Goal: Task Accomplishment & Management: Complete application form

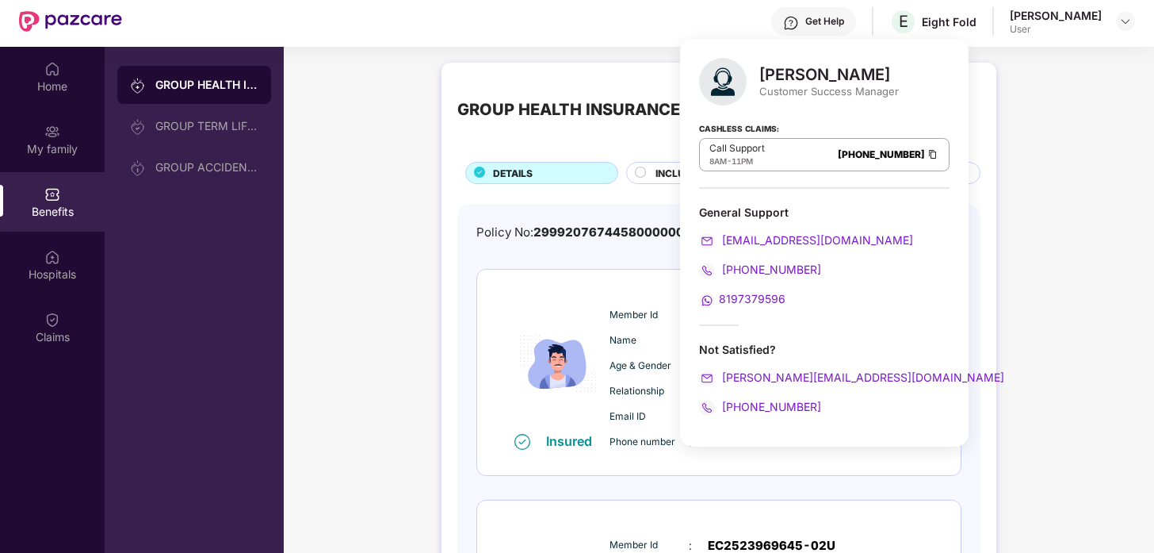
scroll to position [513, 0]
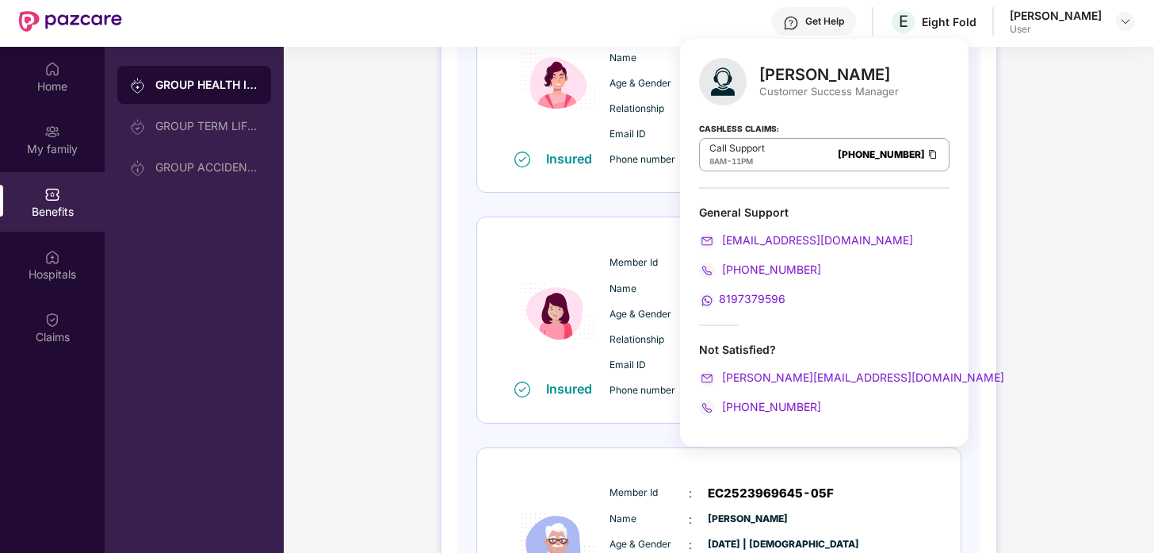
click at [426, 248] on div "GROUP HEALTH INSURANCE DETAILS INCLUSIONS EXCLUSIONS Policy No: 299920767445800…" at bounding box center [719, 262] width 870 height 1441
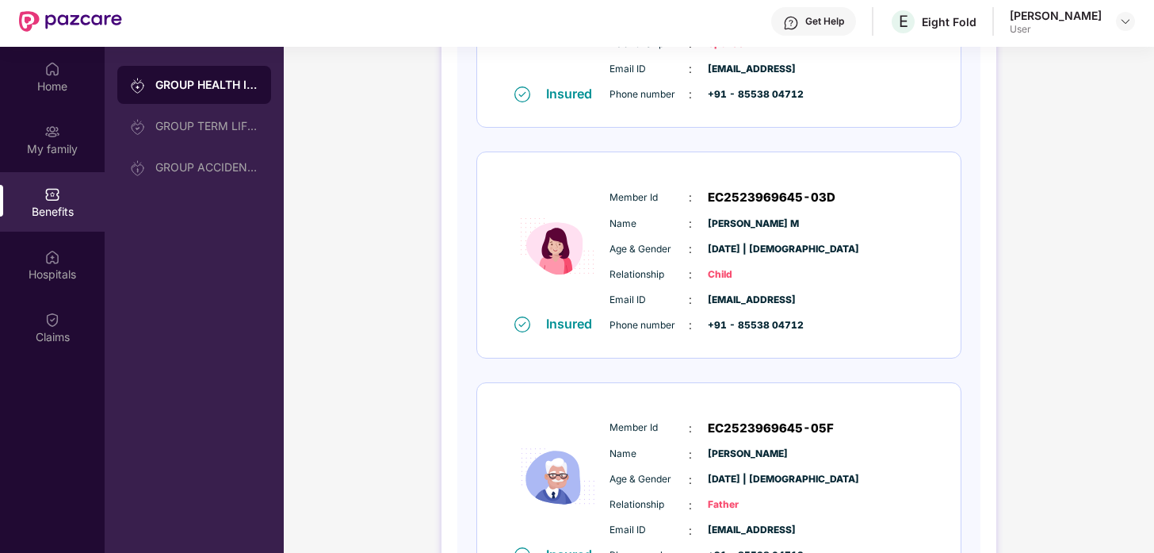
scroll to position [587, 0]
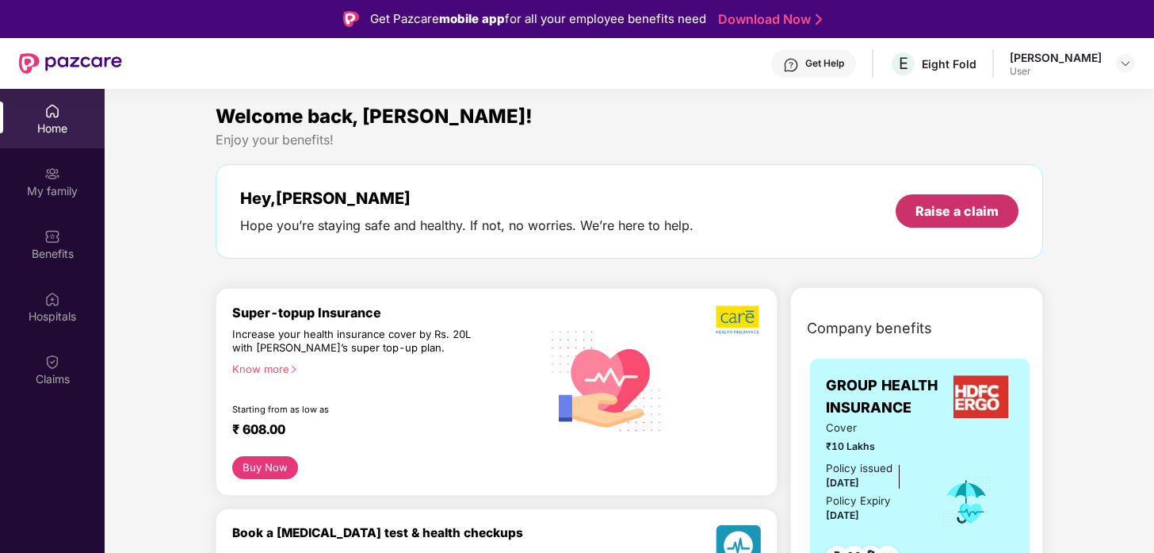
click at [942, 208] on div "Raise a claim" at bounding box center [957, 210] width 83 height 17
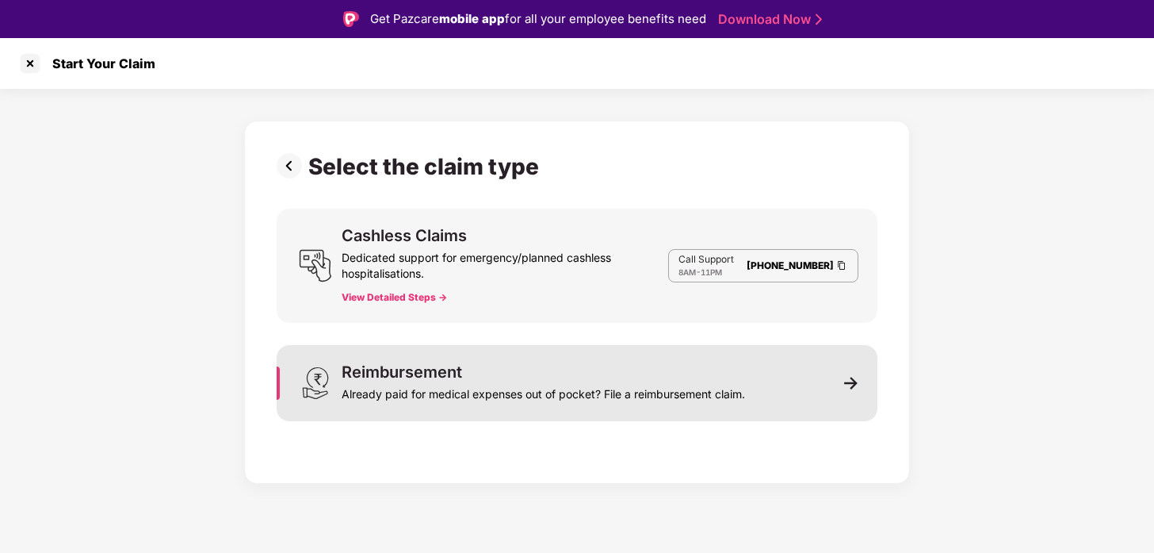
click at [498, 386] on div "Already paid for medical expenses out of pocket? File a reimbursement claim." at bounding box center [544, 391] width 404 height 22
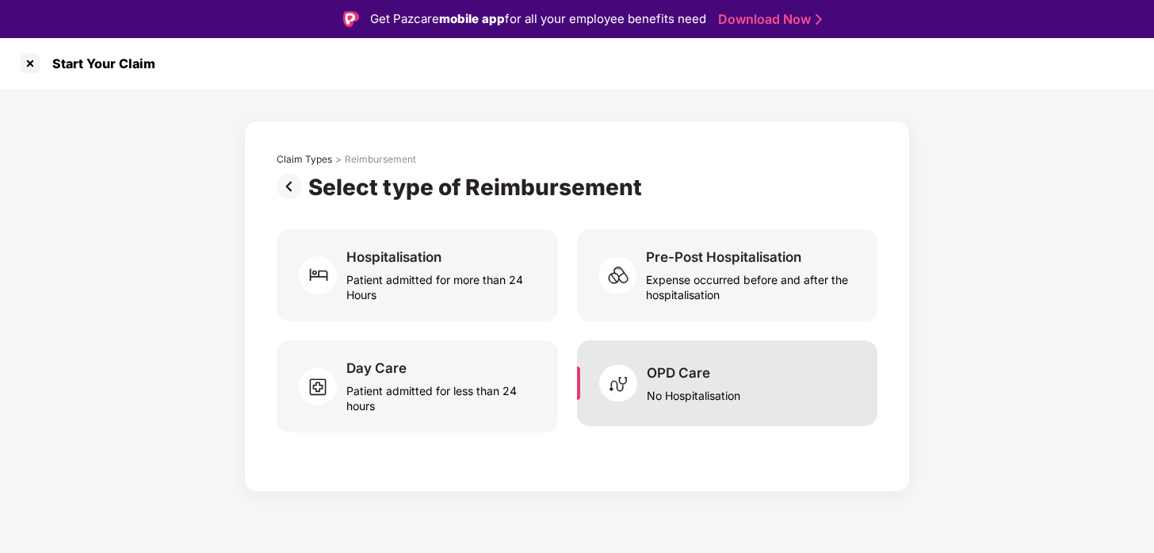
click at [749, 353] on div "OPD Care No Hospitalisation" at bounding box center [727, 383] width 300 height 86
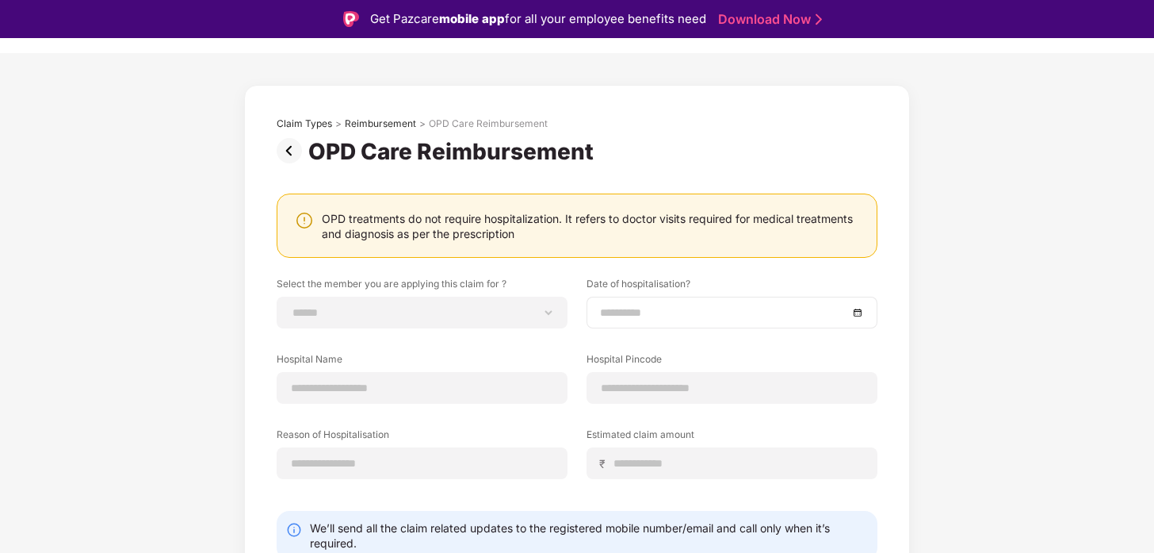
scroll to position [49, 0]
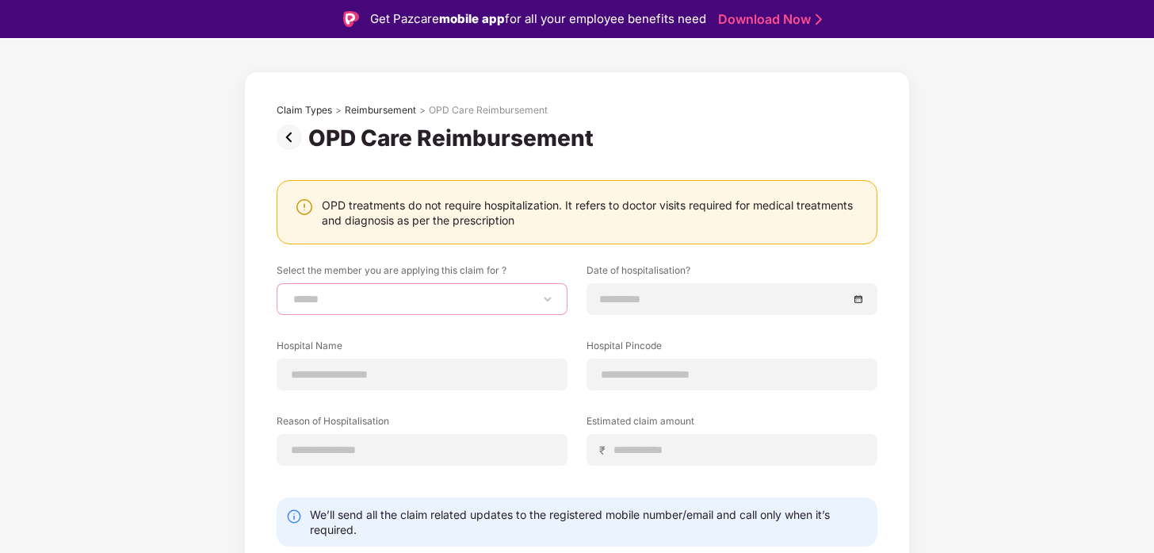
click at [452, 301] on select "**********" at bounding box center [422, 299] width 264 height 13
select select "**********"
click at [290, 293] on select "**********" at bounding box center [422, 299] width 264 height 13
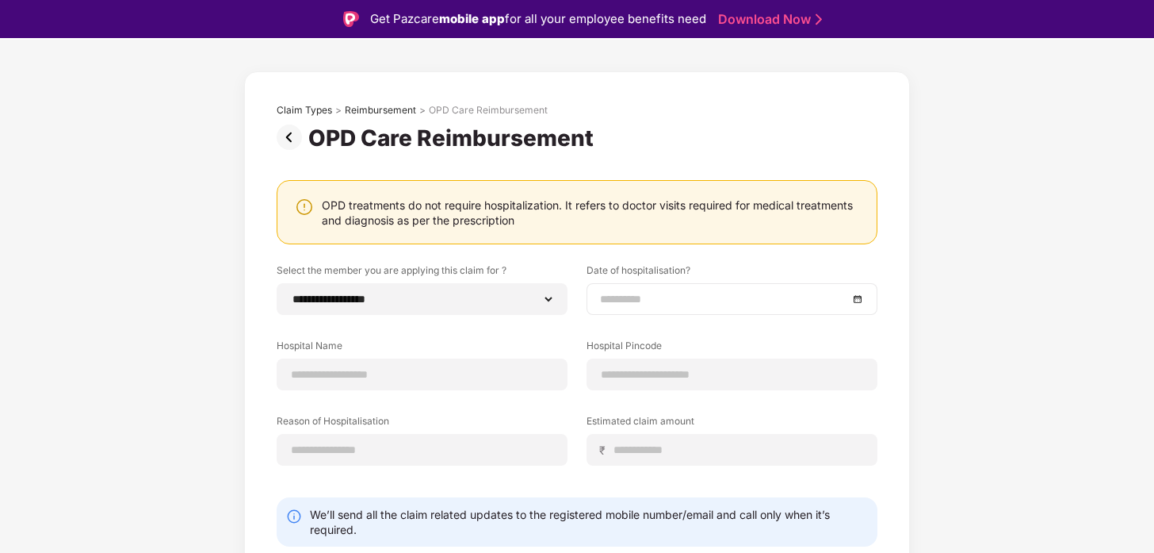
click at [595, 298] on div at bounding box center [732, 299] width 291 height 32
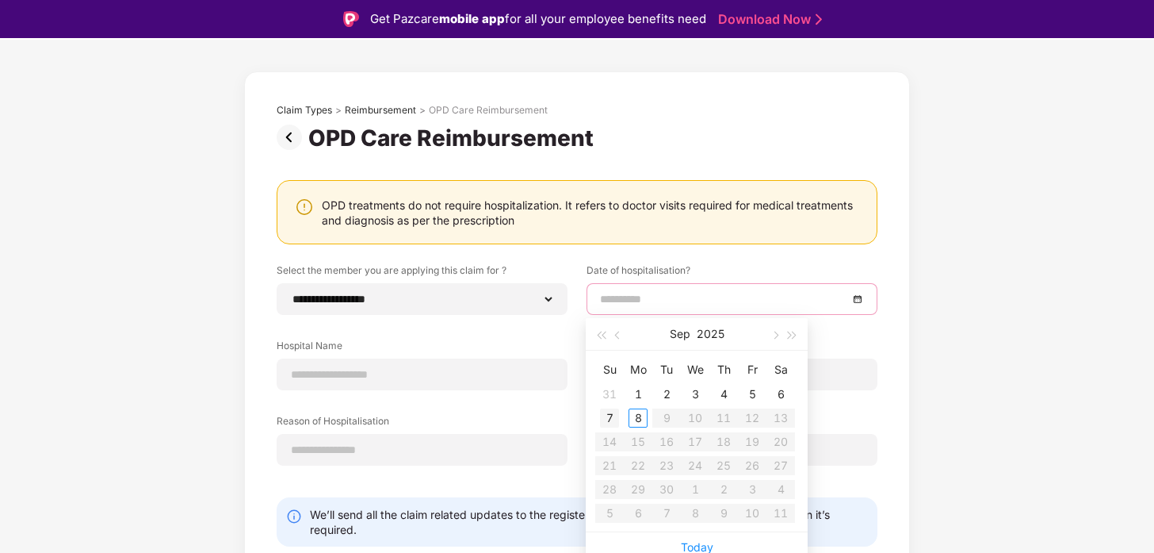
type input "**********"
click at [610, 419] on div "7" at bounding box center [609, 417] width 19 height 19
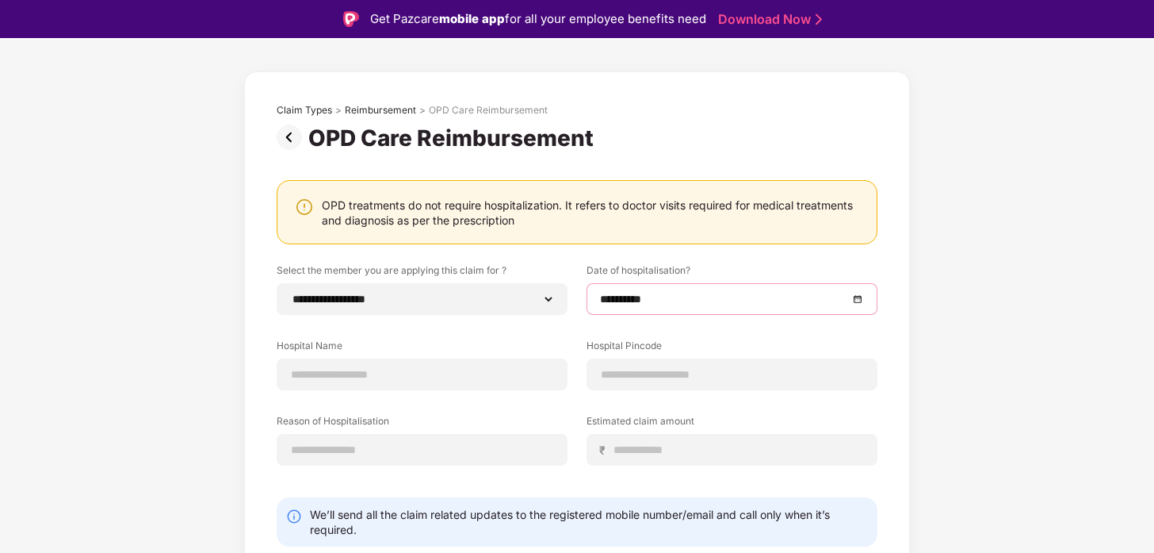
scroll to position [60, 0]
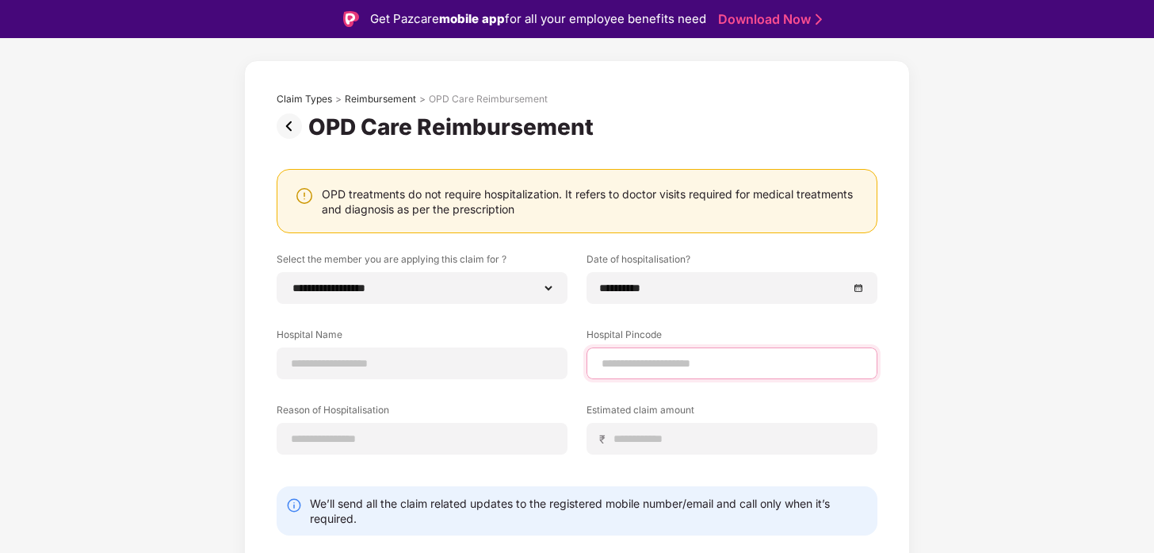
click at [615, 358] on input at bounding box center [732, 363] width 264 height 17
type input "******"
select select "*********"
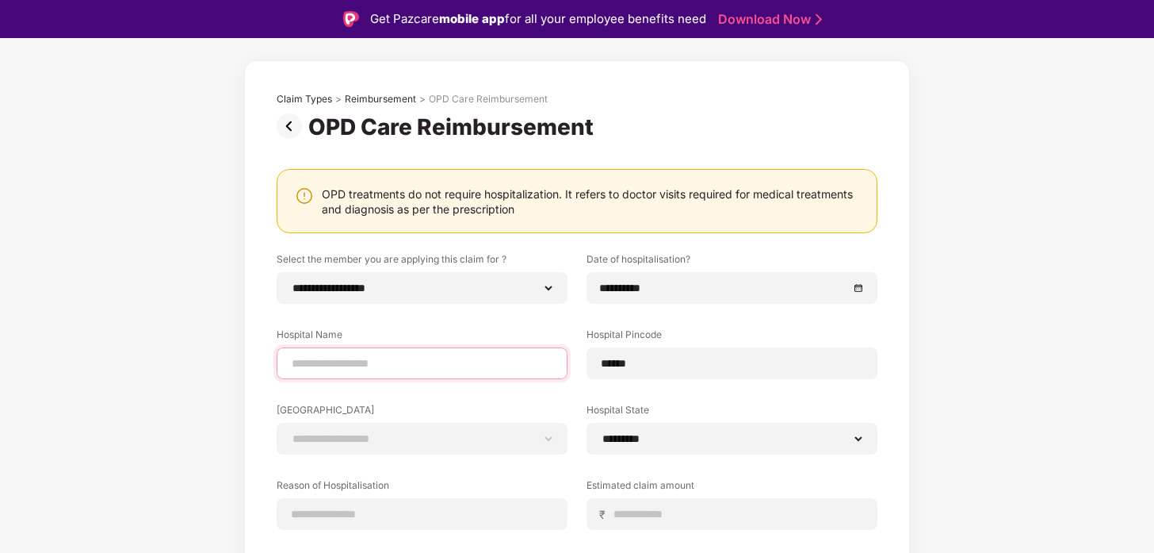
click at [463, 364] on input at bounding box center [422, 363] width 264 height 17
type input "*******"
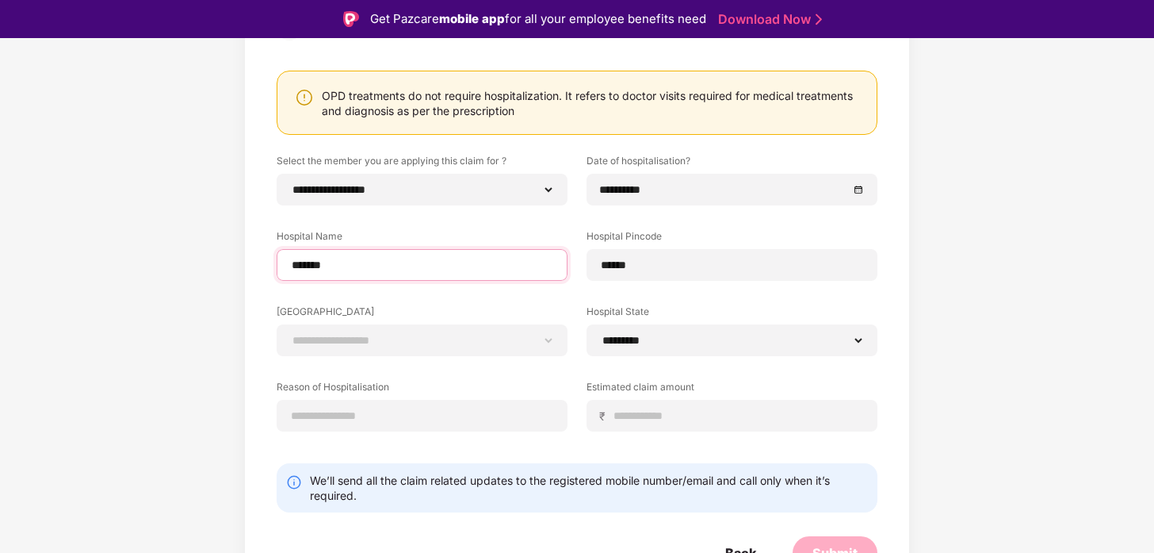
scroll to position [178, 0]
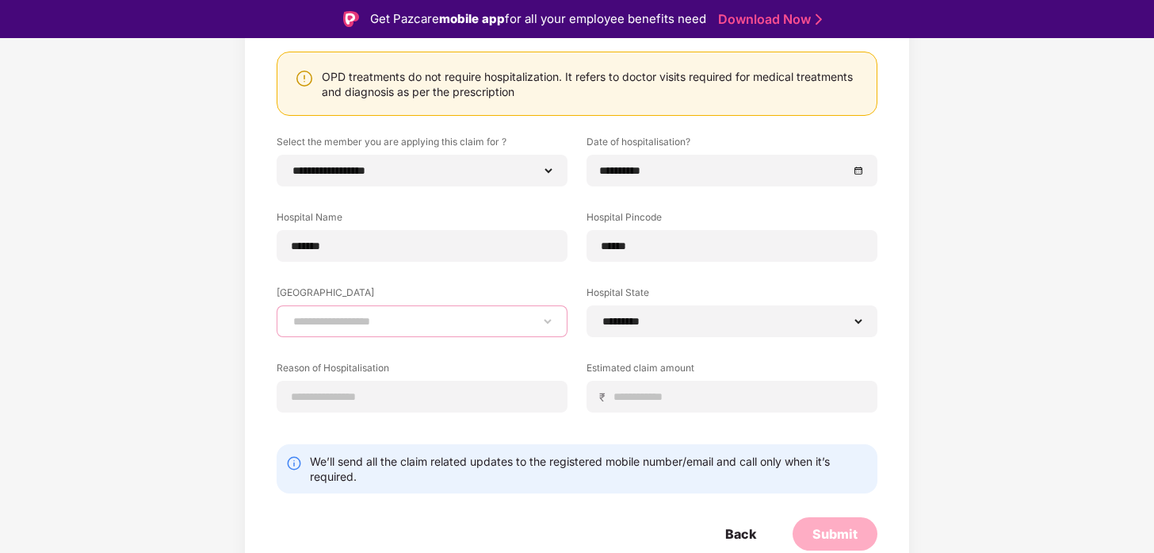
click at [406, 315] on select "**********" at bounding box center [422, 321] width 264 height 13
select select "*********"
click at [290, 315] on select "**********" at bounding box center [422, 321] width 264 height 13
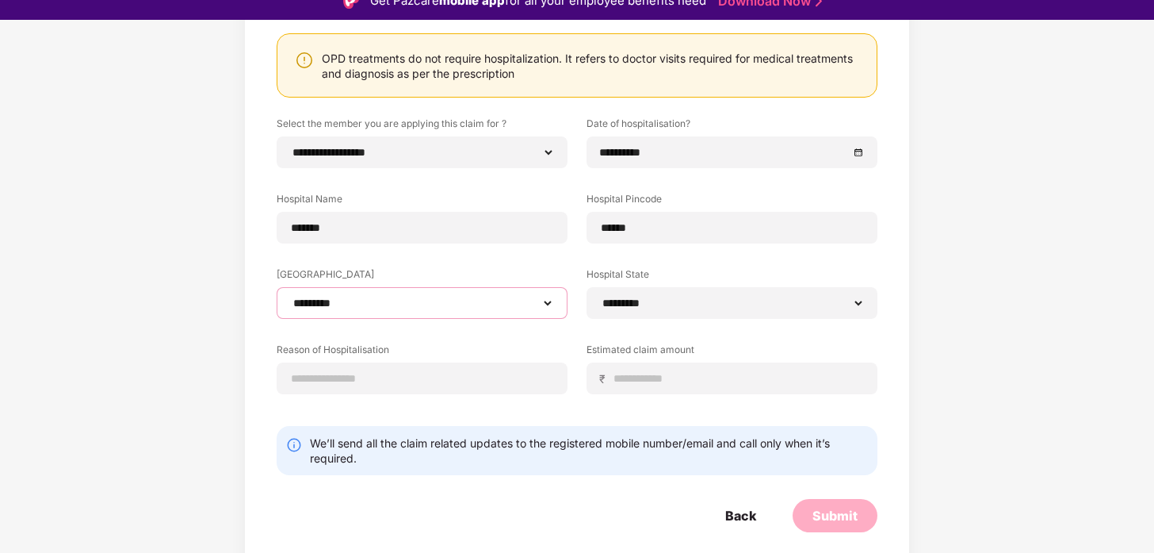
scroll to position [38, 0]
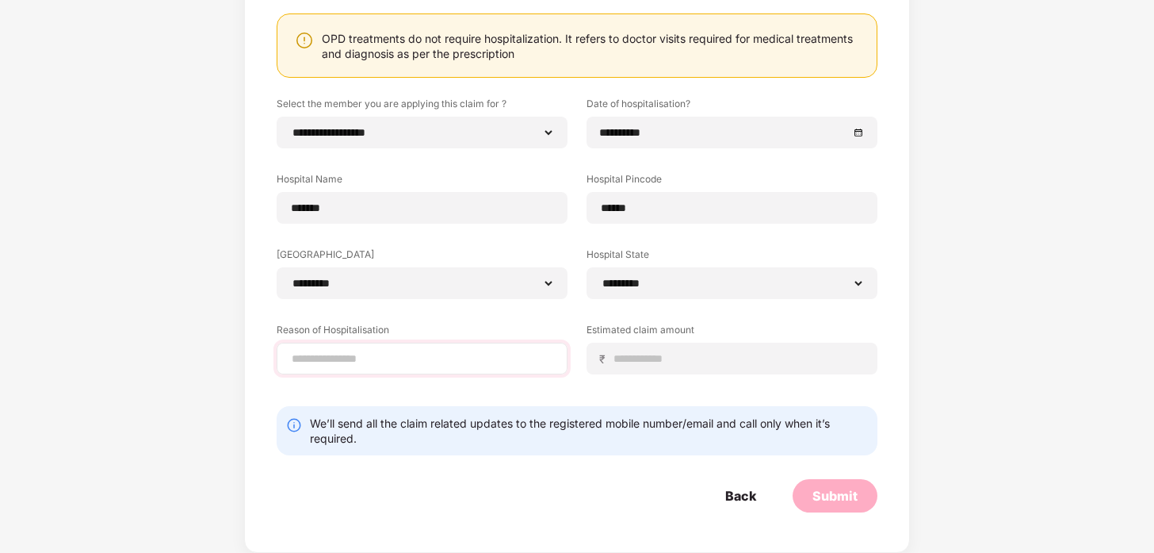
click at [428, 346] on div at bounding box center [422, 358] width 291 height 32
click at [427, 355] on input at bounding box center [422, 358] width 264 height 17
type input "***"
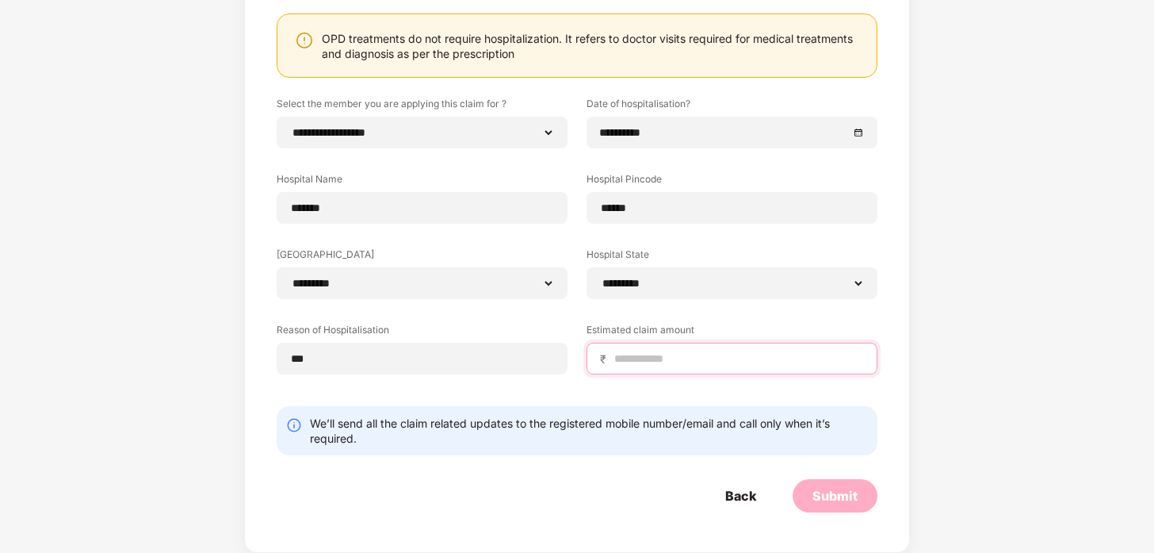
click at [666, 358] on input at bounding box center [738, 358] width 251 height 17
type input "***"
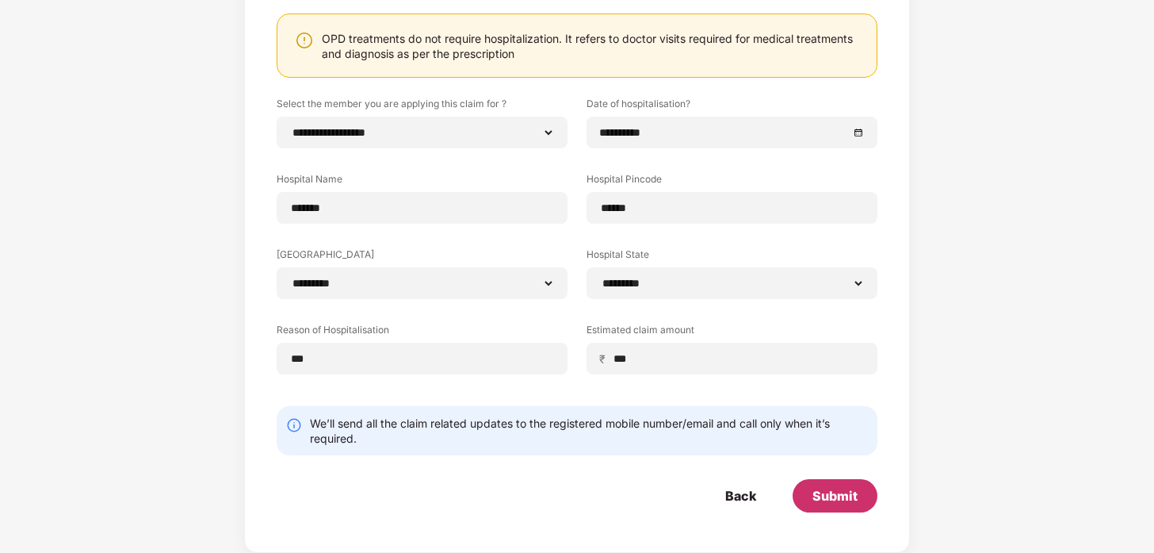
click at [836, 504] on div "Submit" at bounding box center [835, 495] width 85 height 33
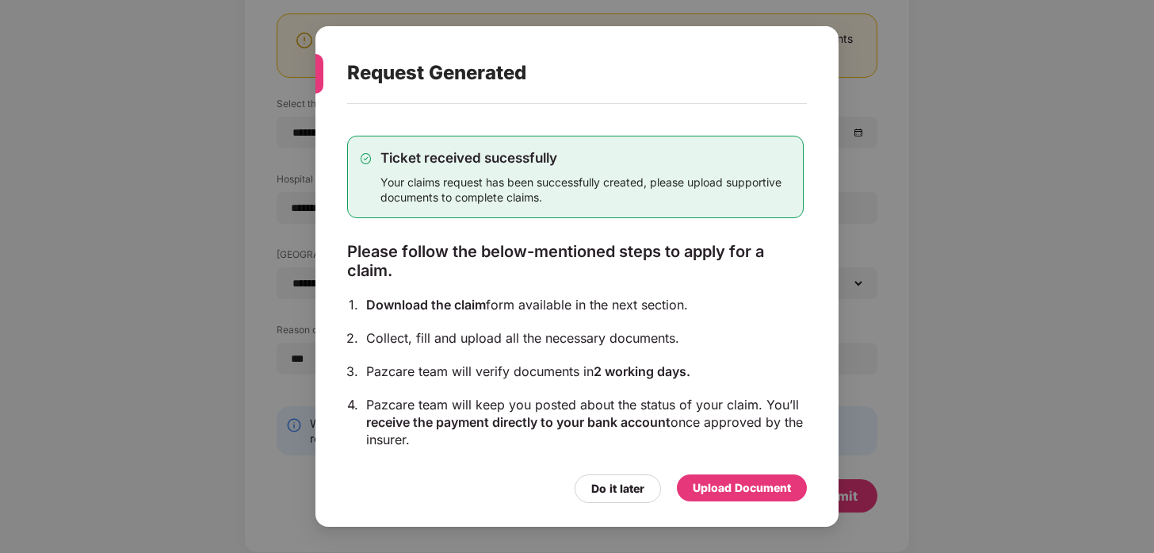
click at [732, 488] on div "Upload Document" at bounding box center [742, 487] width 98 height 17
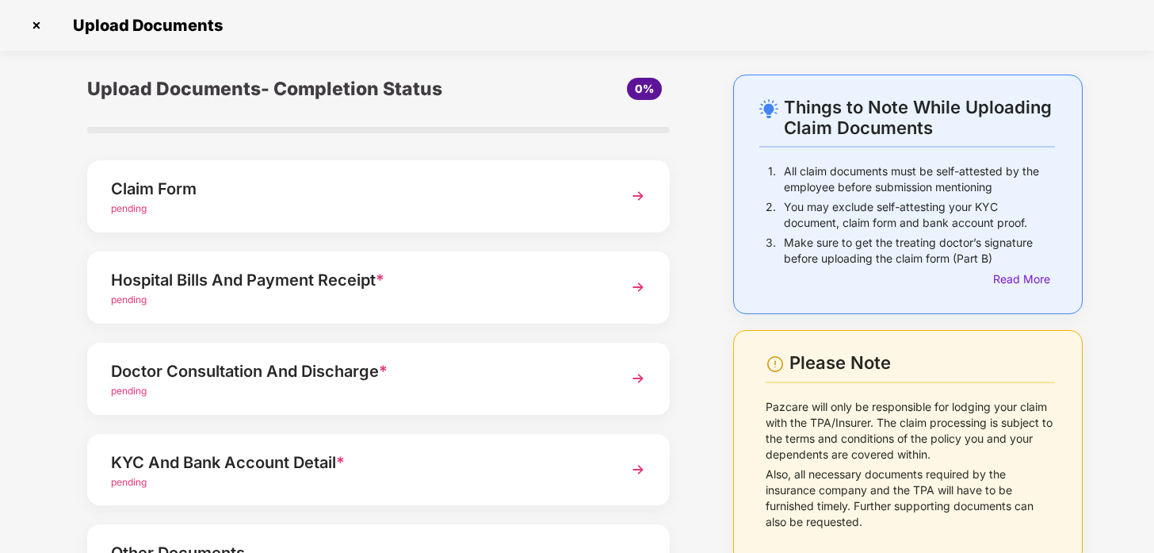
click at [413, 211] on div "pending" at bounding box center [356, 208] width 491 height 15
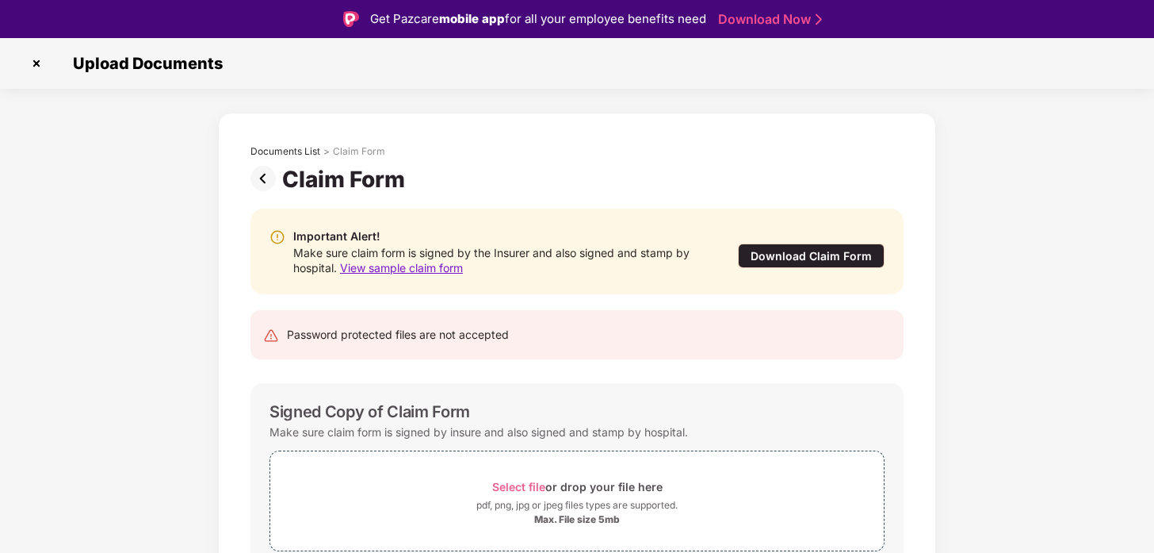
click at [807, 258] on div "Download Claim Form" at bounding box center [811, 255] width 147 height 25
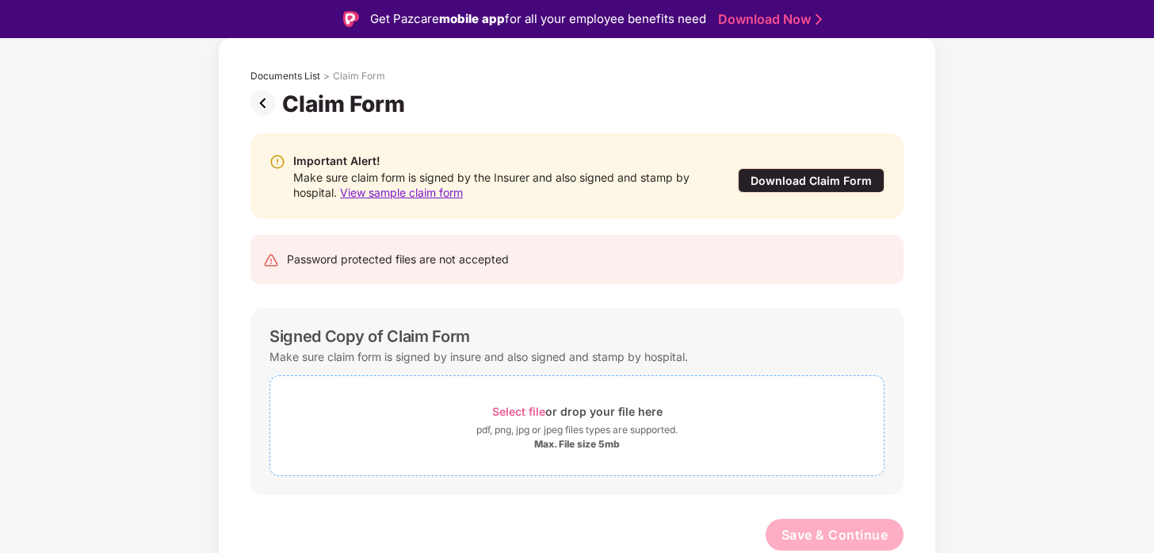
click at [525, 407] on span "Select file" at bounding box center [518, 410] width 53 height 13
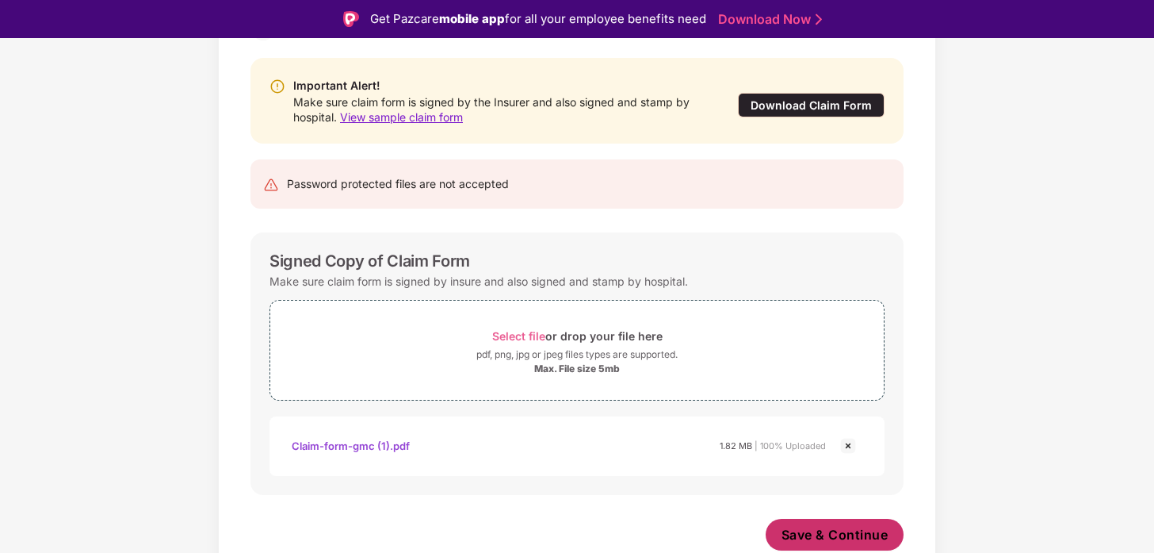
scroll to position [151, 0]
click at [825, 540] on span "Save & Continue" at bounding box center [835, 534] width 107 height 17
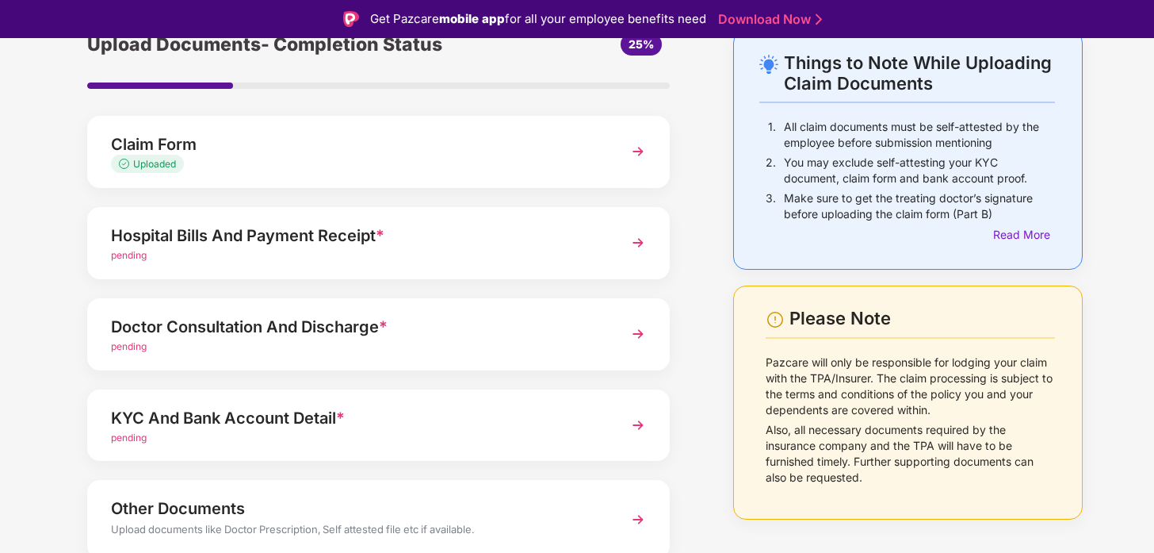
scroll to position [125, 0]
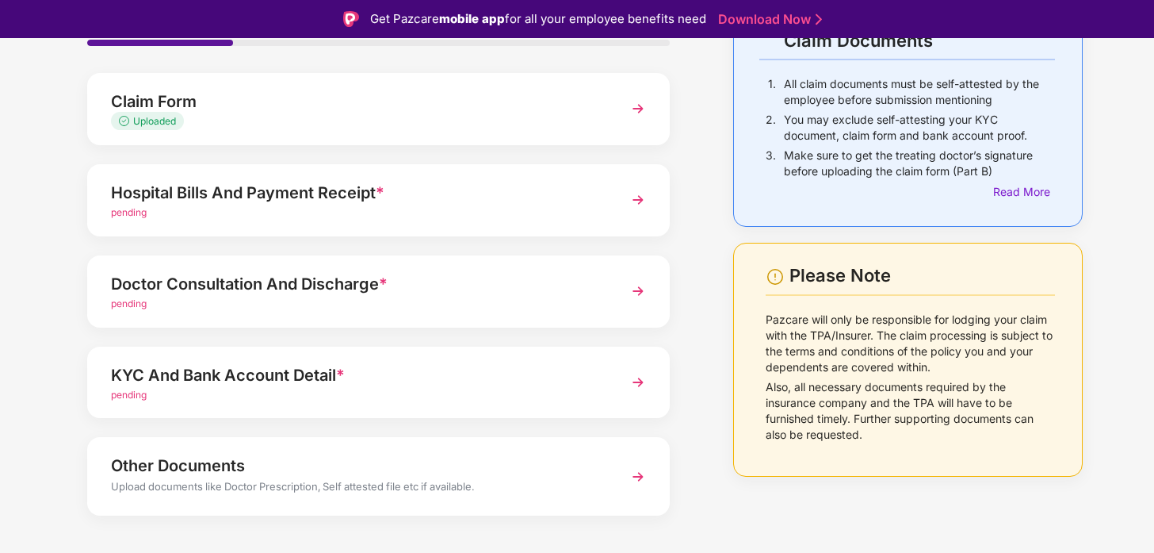
click at [466, 204] on div "Hospital Bills And Payment Receipt *" at bounding box center [356, 192] width 491 height 25
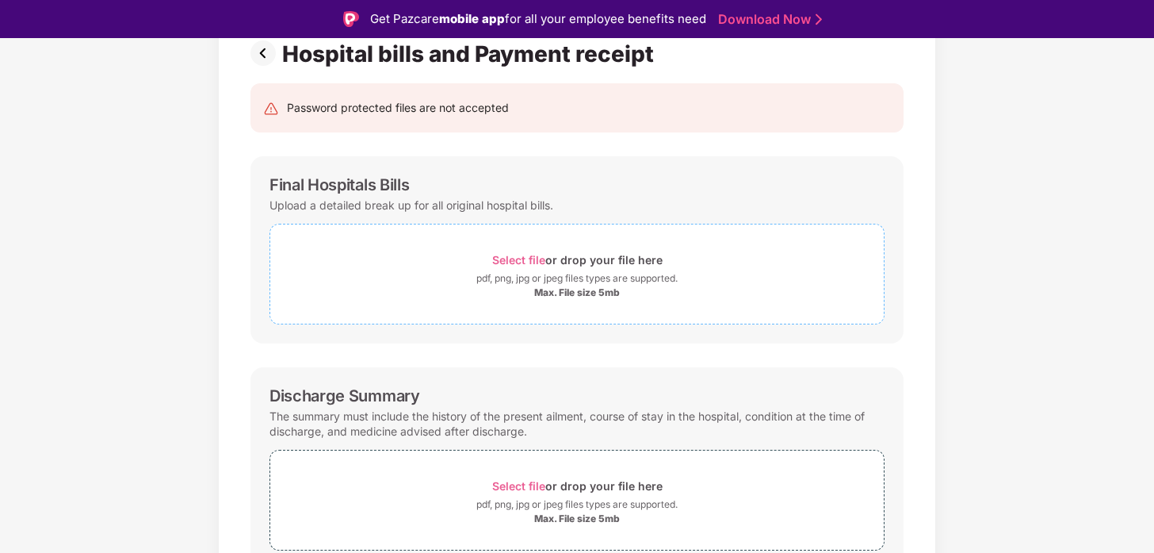
click at [524, 262] on span "Select file" at bounding box center [518, 259] width 53 height 13
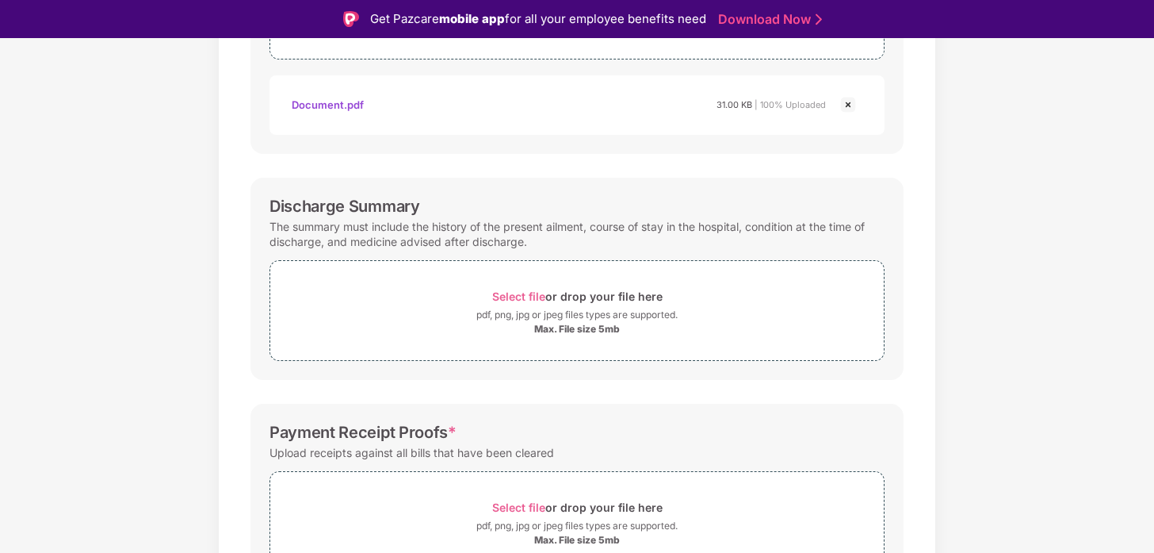
scroll to position [486, 0]
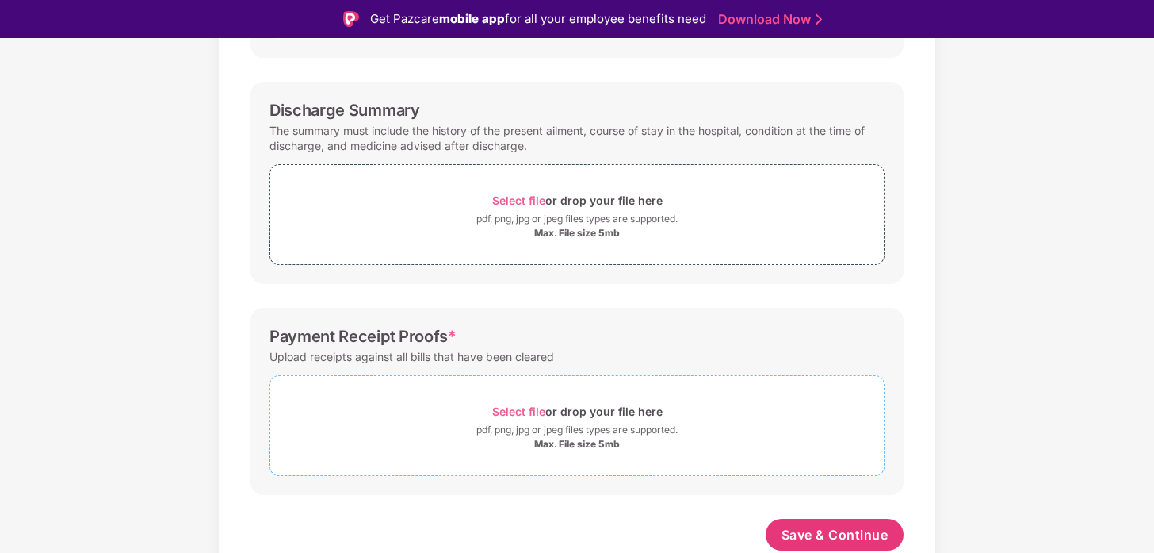
click at [522, 407] on span "Select file" at bounding box center [518, 410] width 53 height 13
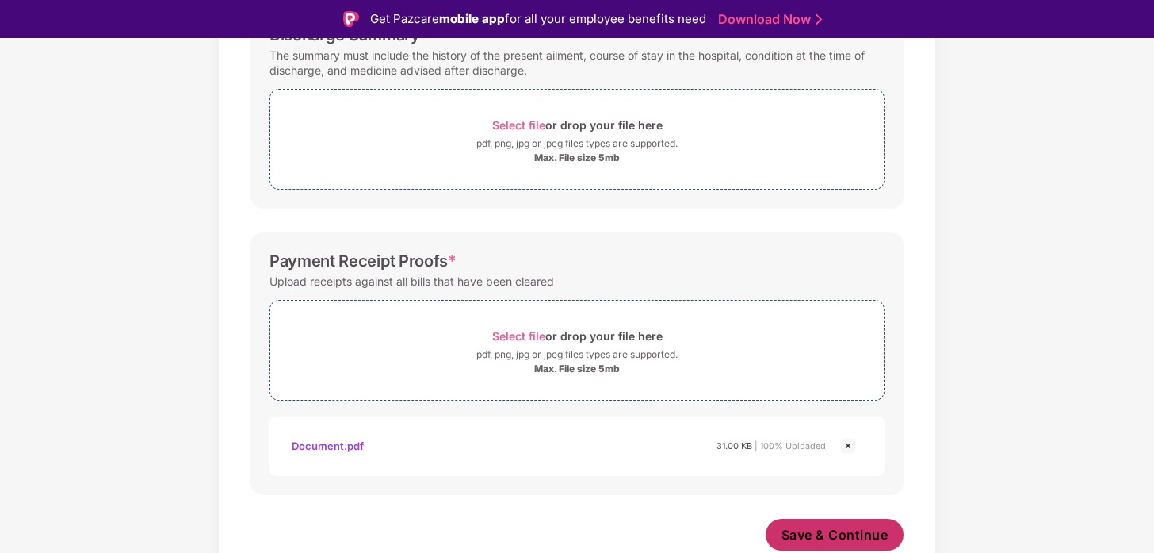
scroll to position [561, 0]
click at [824, 542] on span "Save & Continue" at bounding box center [835, 534] width 107 height 17
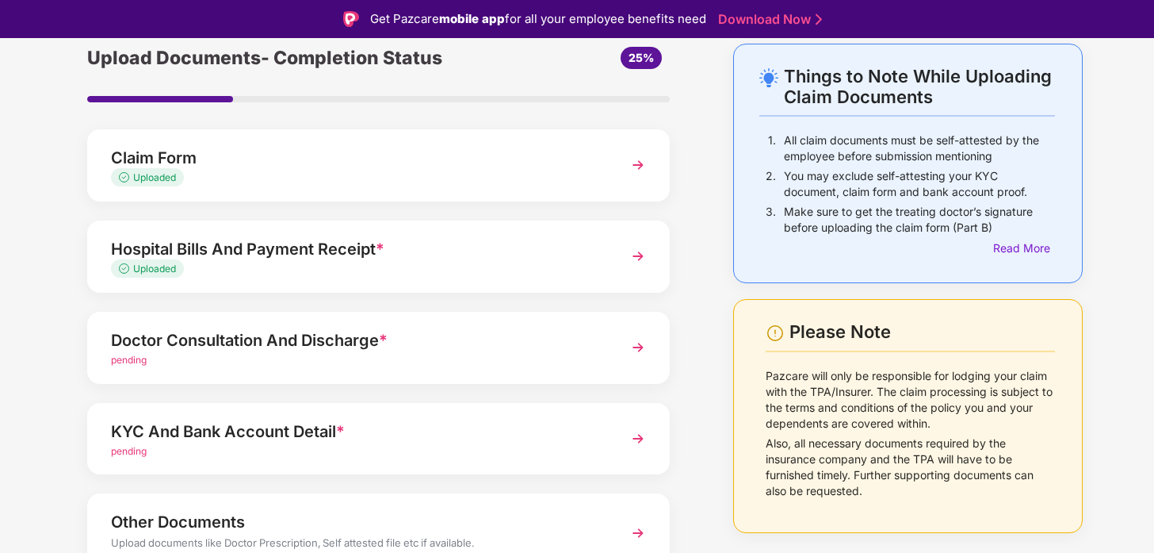
scroll to position [148, 0]
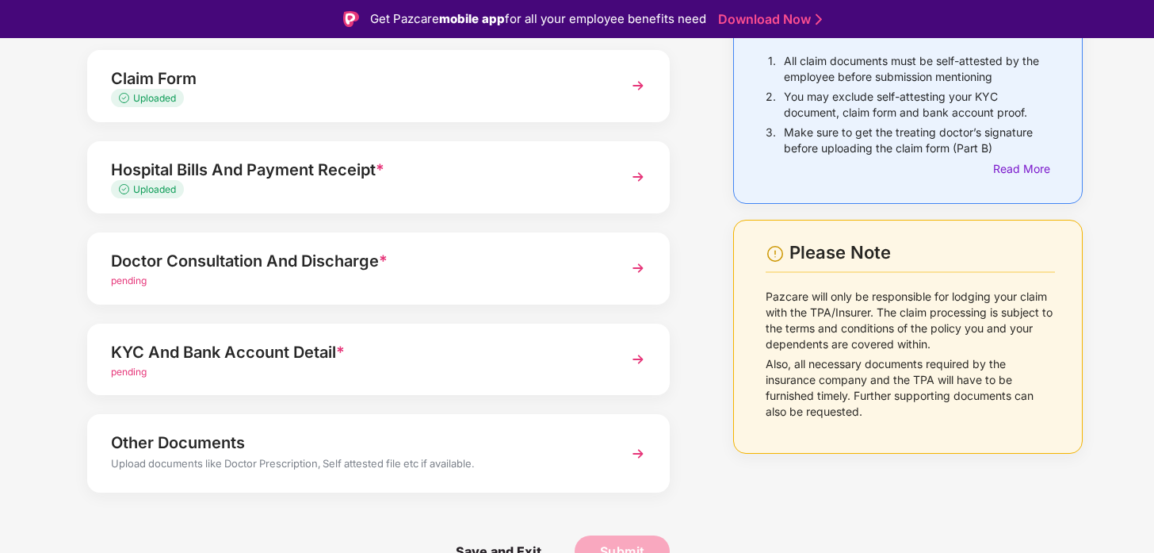
click at [402, 359] on div "KYC And Bank Account Detail *" at bounding box center [356, 351] width 491 height 25
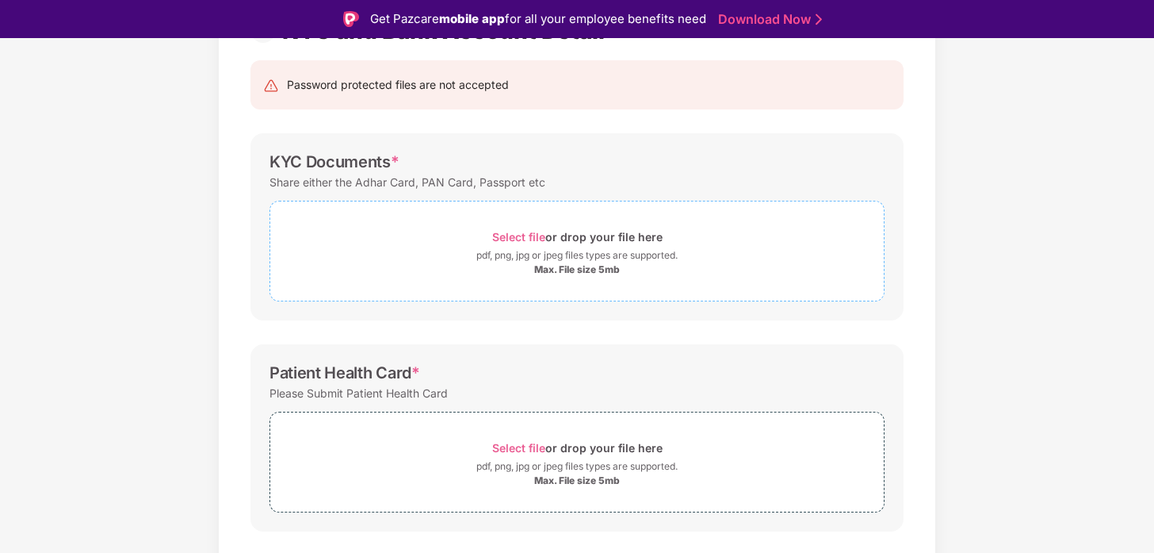
click at [518, 233] on span "Select file" at bounding box center [518, 236] width 53 height 13
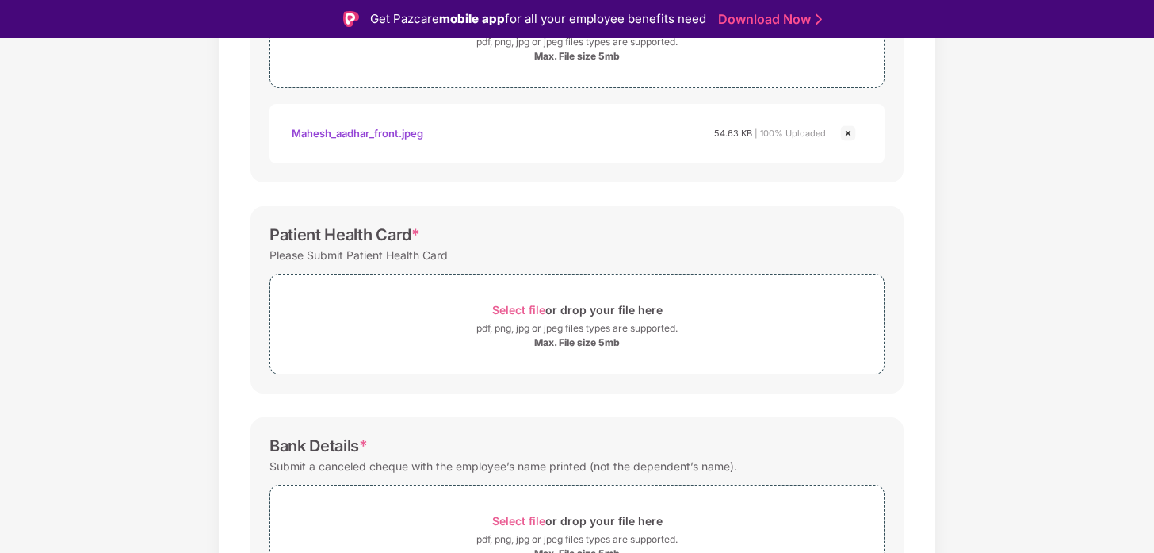
scroll to position [365, 0]
click at [519, 307] on span "Select file" at bounding box center [518, 306] width 53 height 13
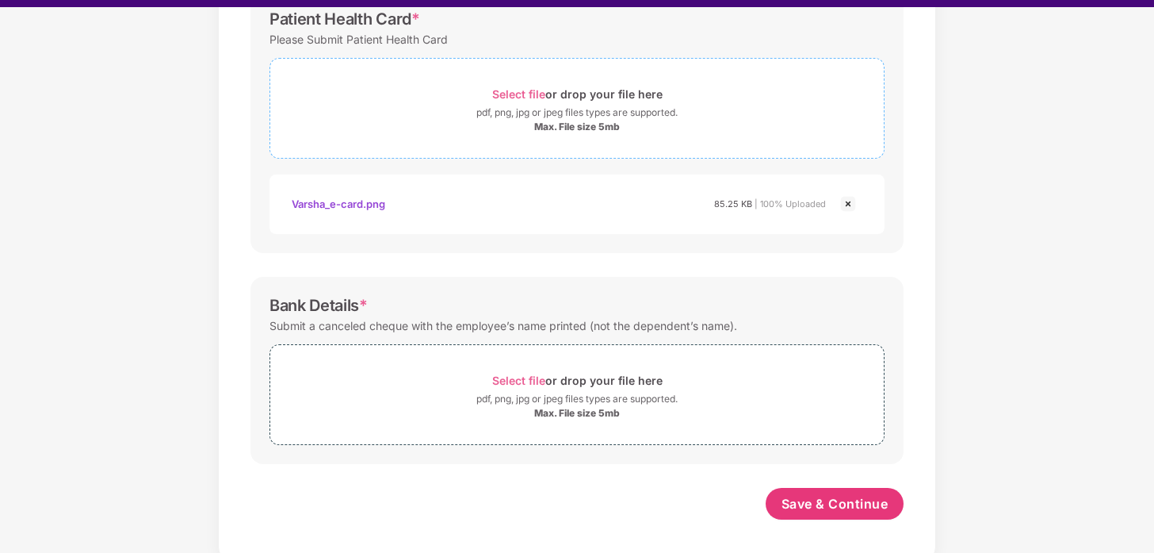
scroll to position [33, 0]
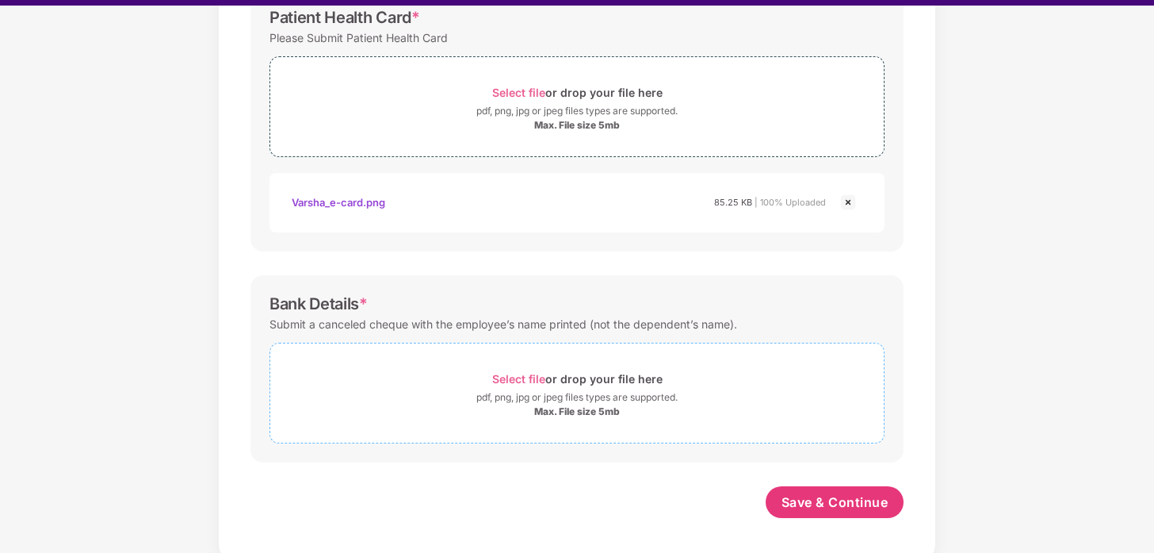
click at [561, 410] on div "Max. File size 5mb" at bounding box center [577, 411] width 86 height 13
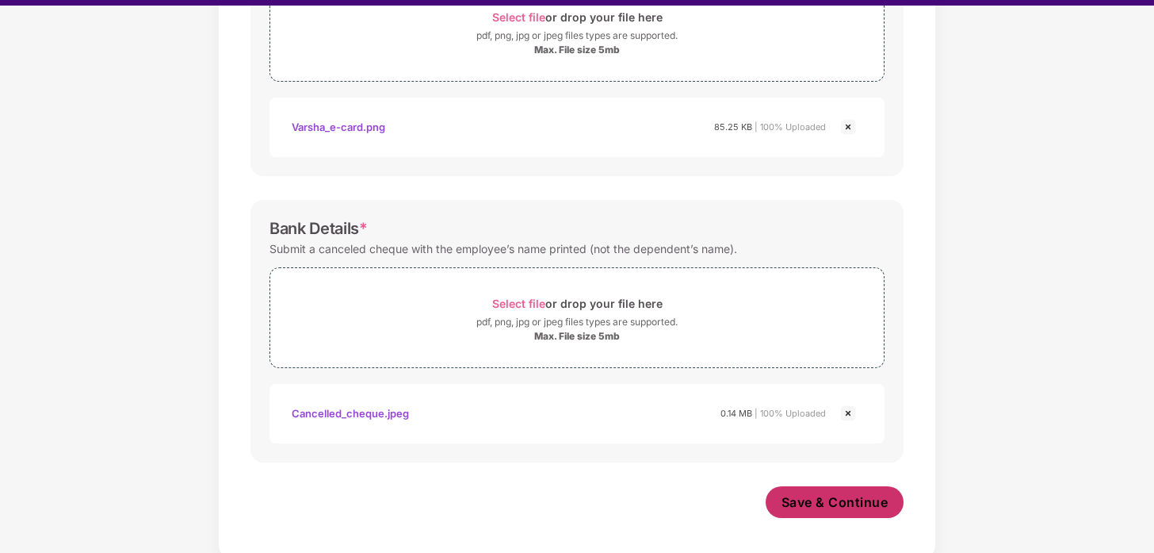
scroll to position [622, 0]
click at [810, 500] on span "Save & Continue" at bounding box center [835, 501] width 107 height 17
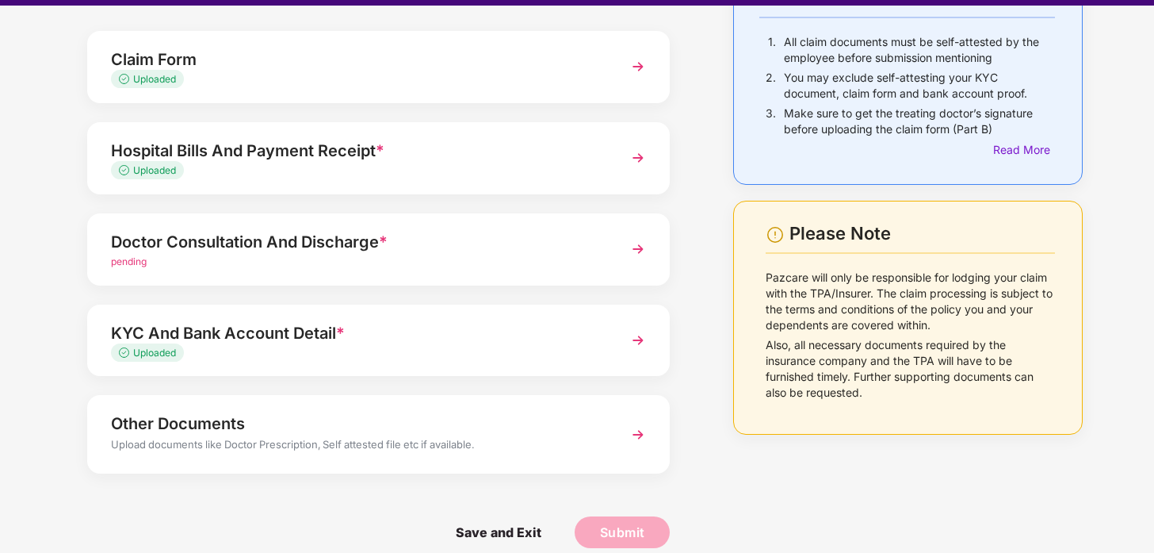
scroll to position [148, 0]
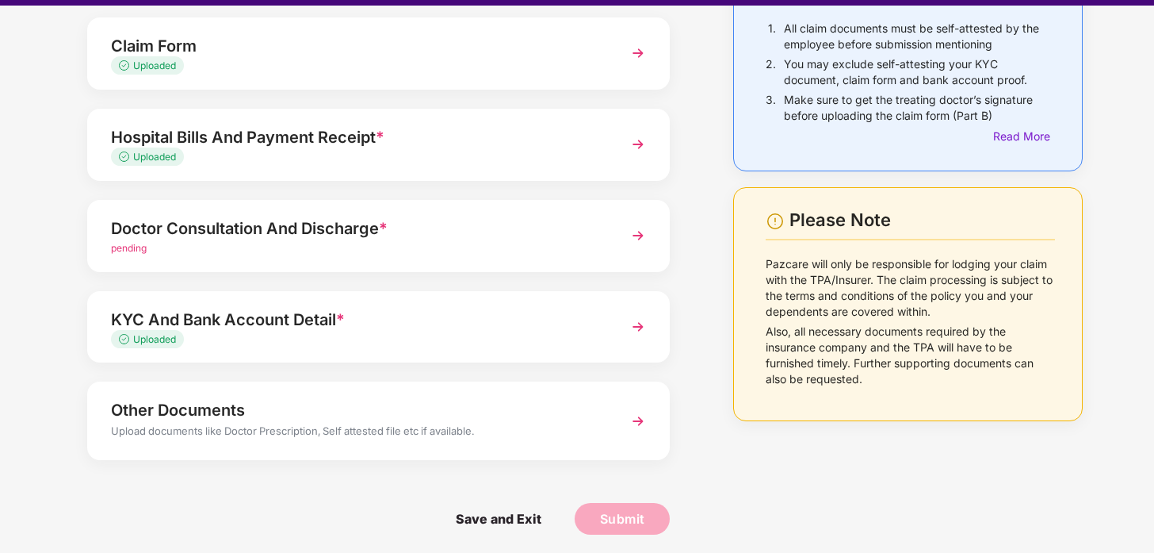
click at [457, 234] on div "Doctor Consultation And Discharge *" at bounding box center [356, 228] width 491 height 25
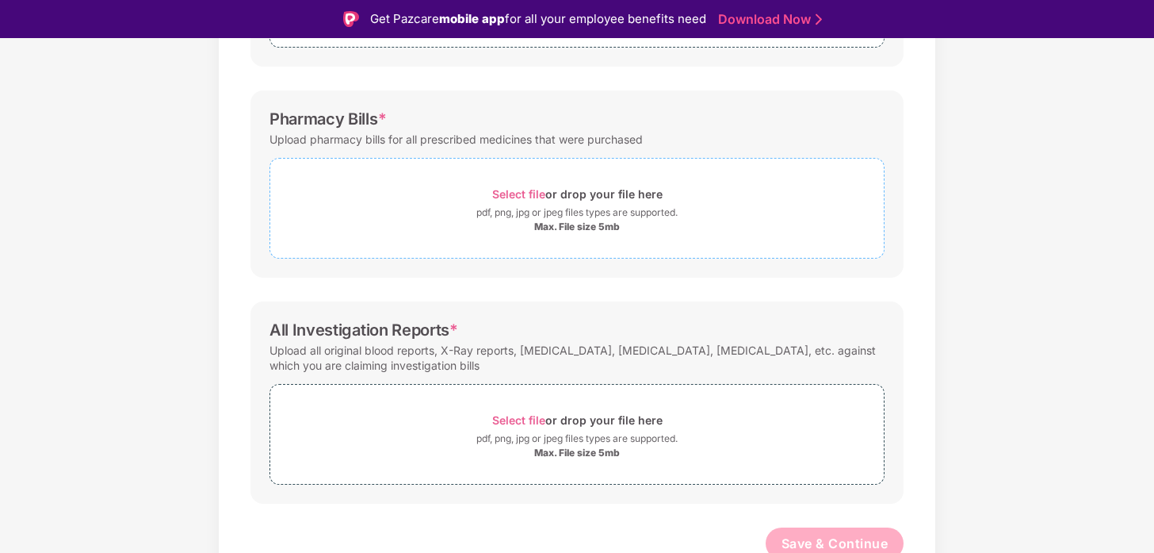
scroll to position [411, 0]
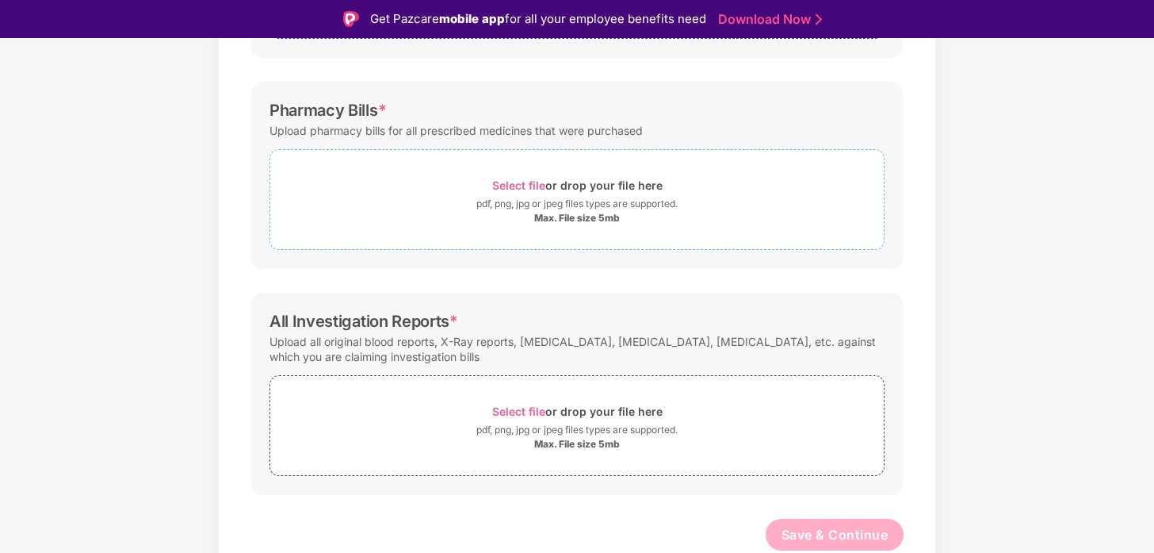
click at [513, 184] on span "Select file" at bounding box center [518, 184] width 53 height 13
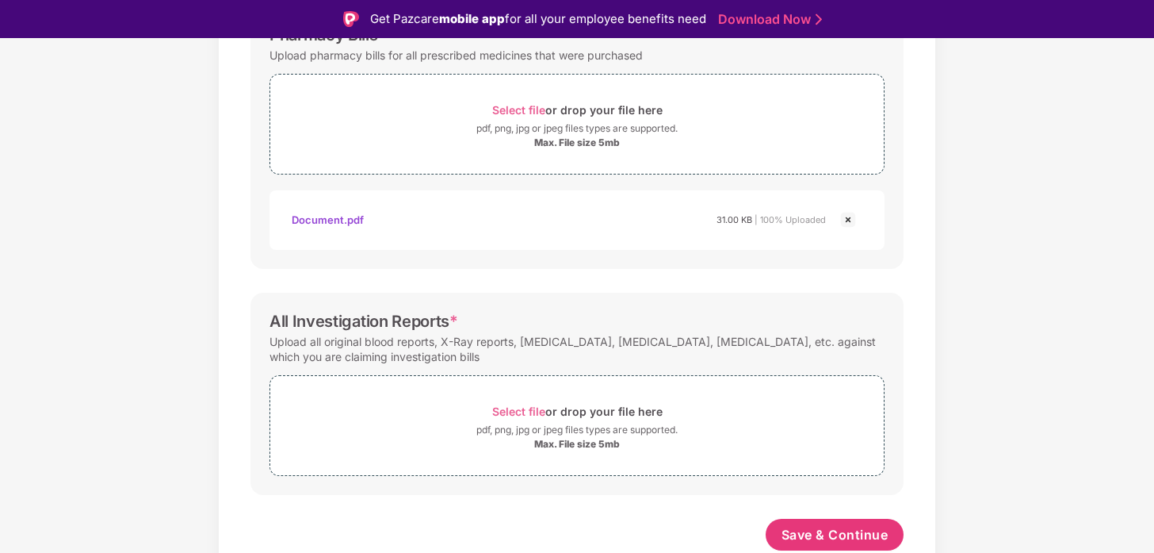
scroll to position [486, 0]
click at [525, 406] on span "Select file" at bounding box center [518, 410] width 53 height 13
click at [526, 411] on span "Select file" at bounding box center [518, 410] width 53 height 13
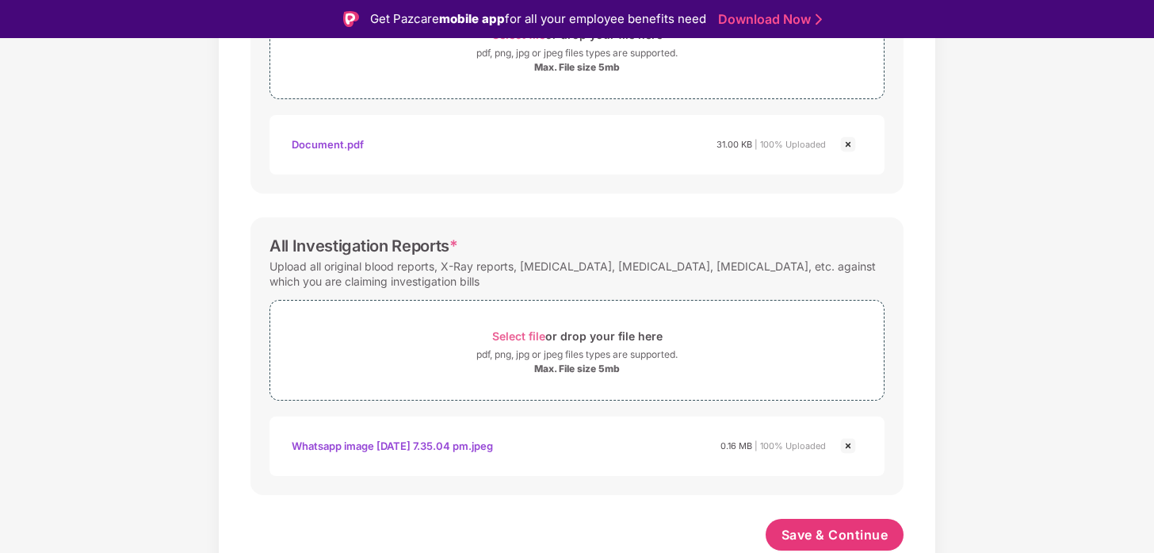
scroll to position [561, 0]
click at [837, 538] on span "Save & Continue" at bounding box center [835, 534] width 107 height 17
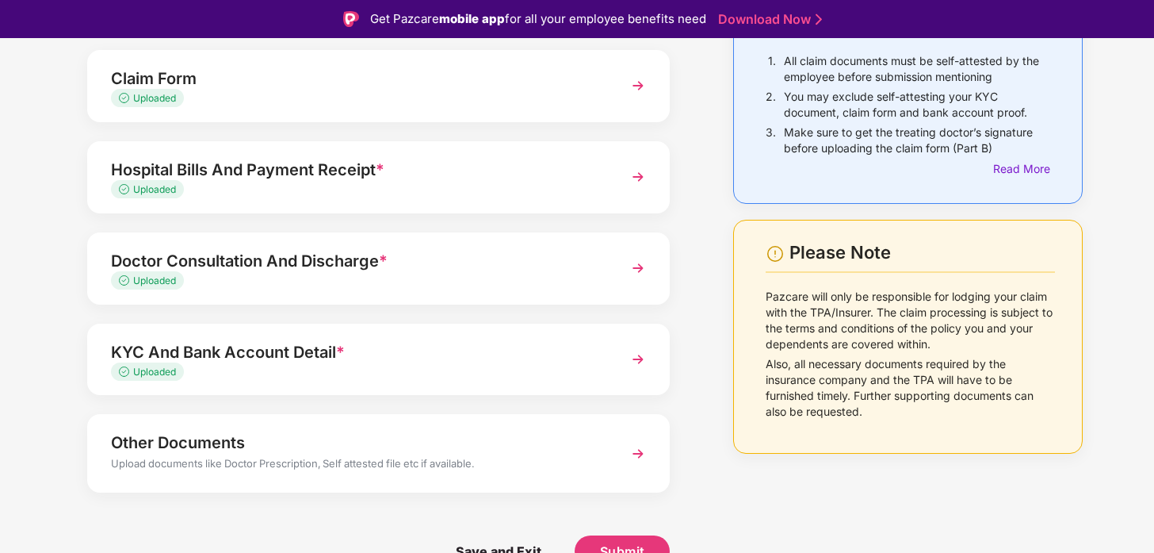
scroll to position [38, 0]
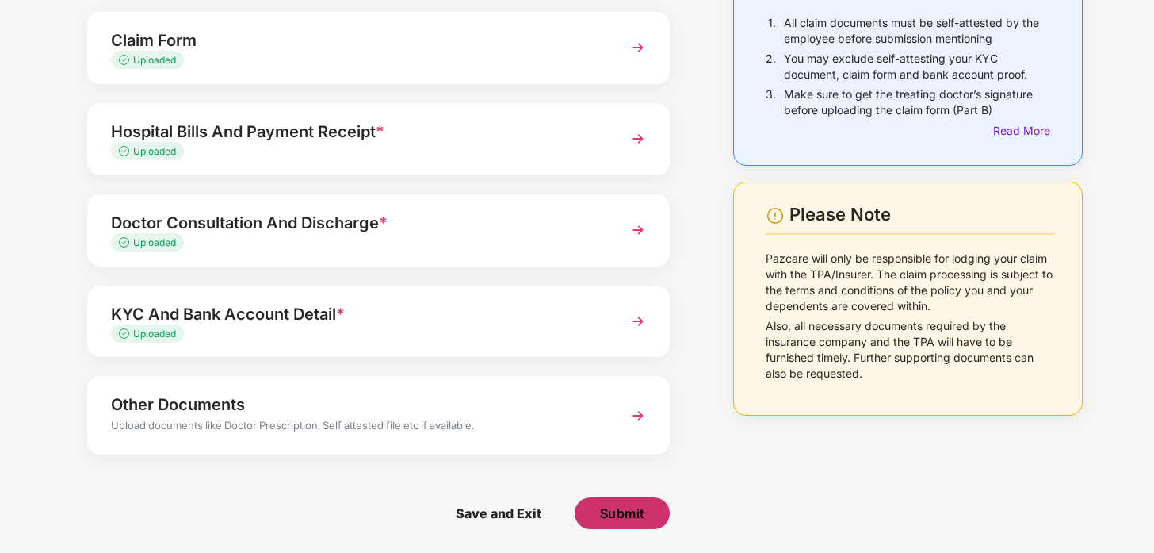
click at [616, 515] on span "Submit" at bounding box center [622, 512] width 45 height 17
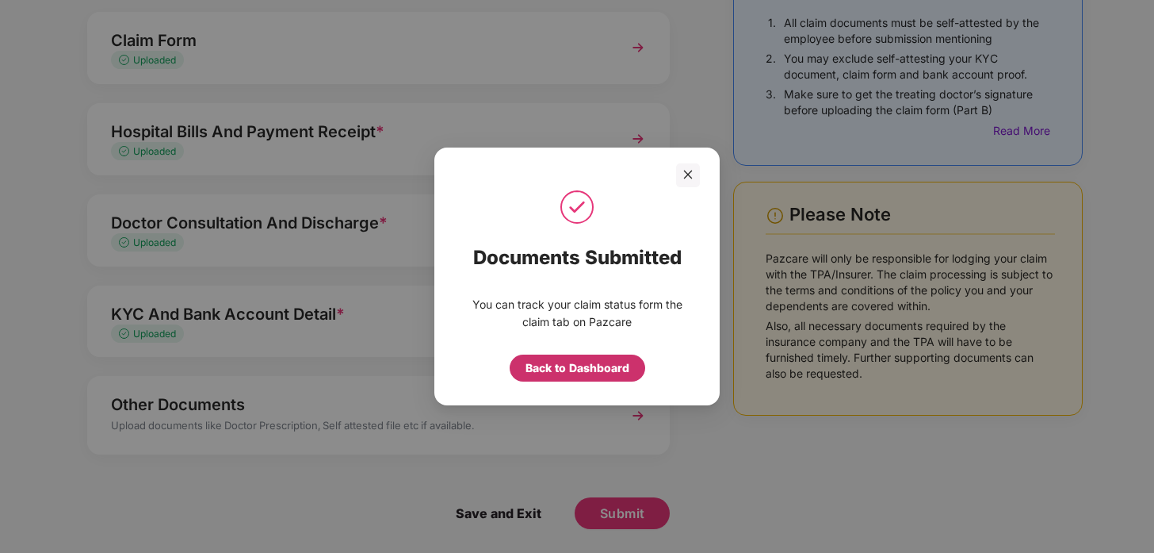
click at [567, 369] on div "Back to Dashboard" at bounding box center [578, 367] width 104 height 17
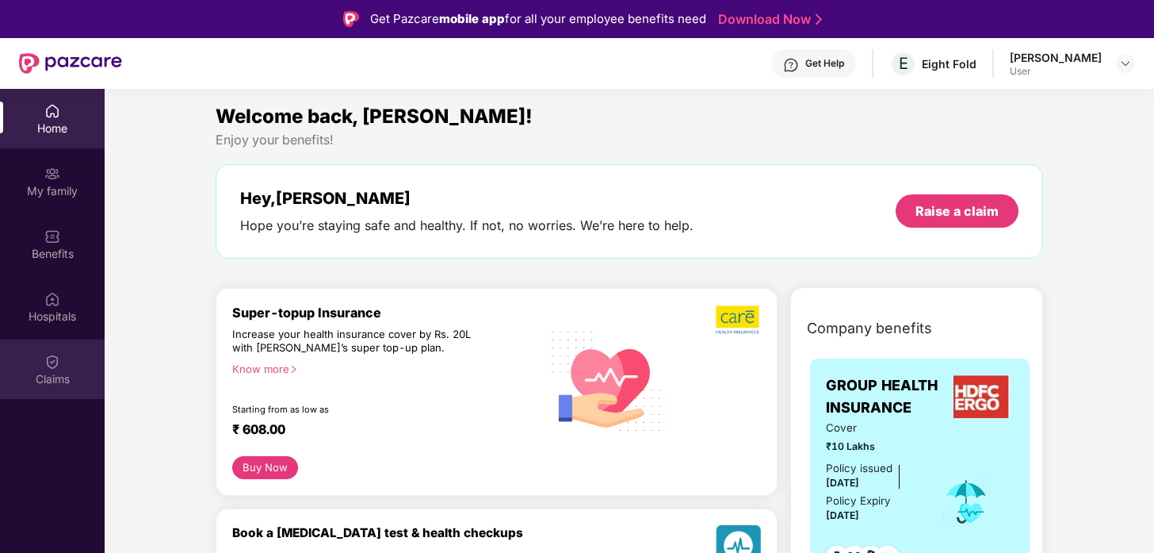
click at [59, 365] on img at bounding box center [52, 362] width 16 height 16
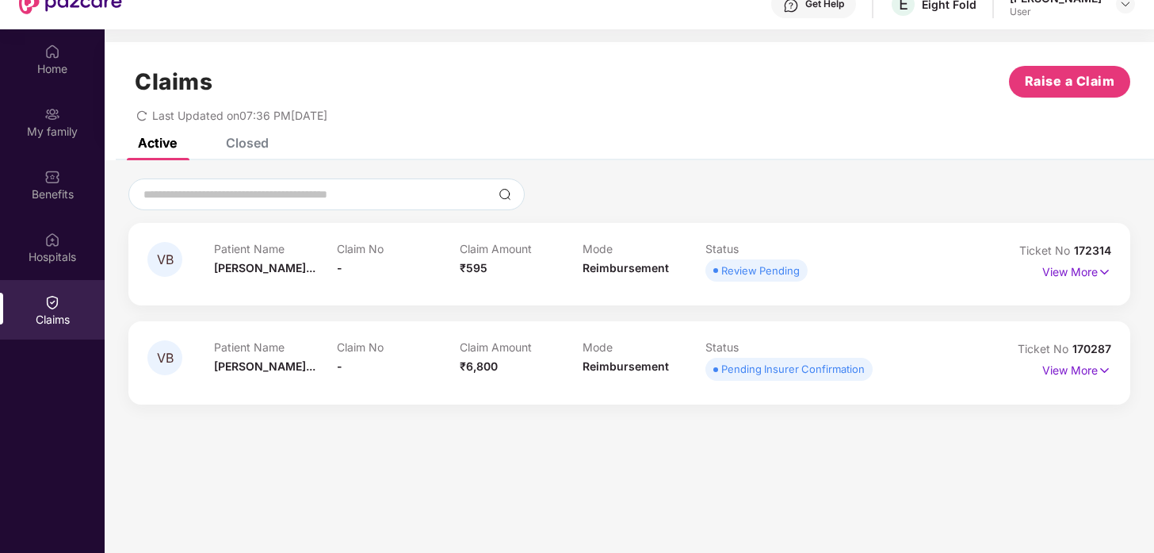
scroll to position [89, 0]
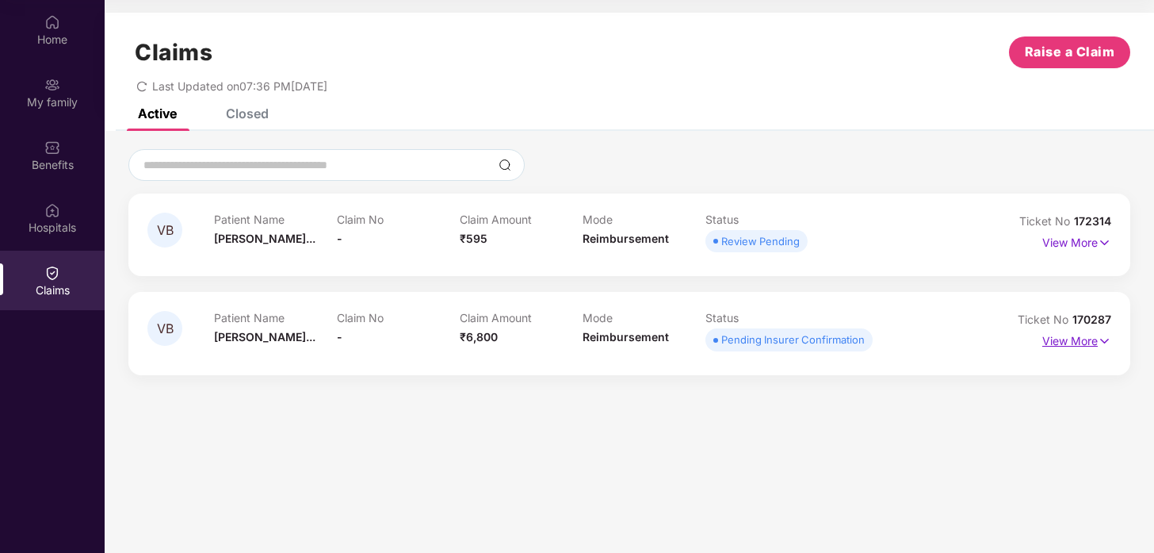
click at [1069, 348] on p "View More" at bounding box center [1077, 338] width 69 height 21
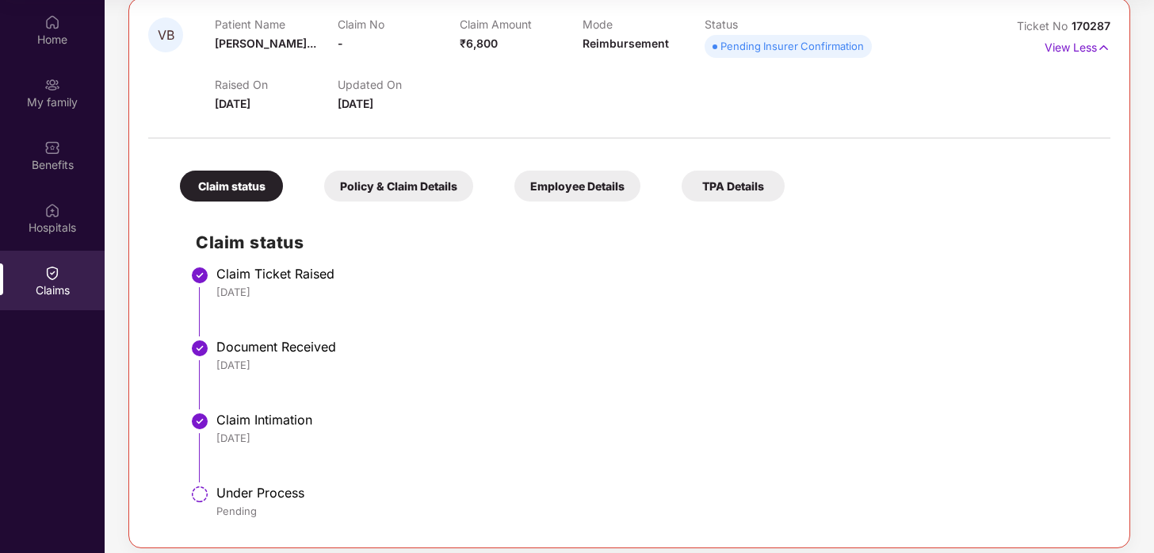
scroll to position [305, 0]
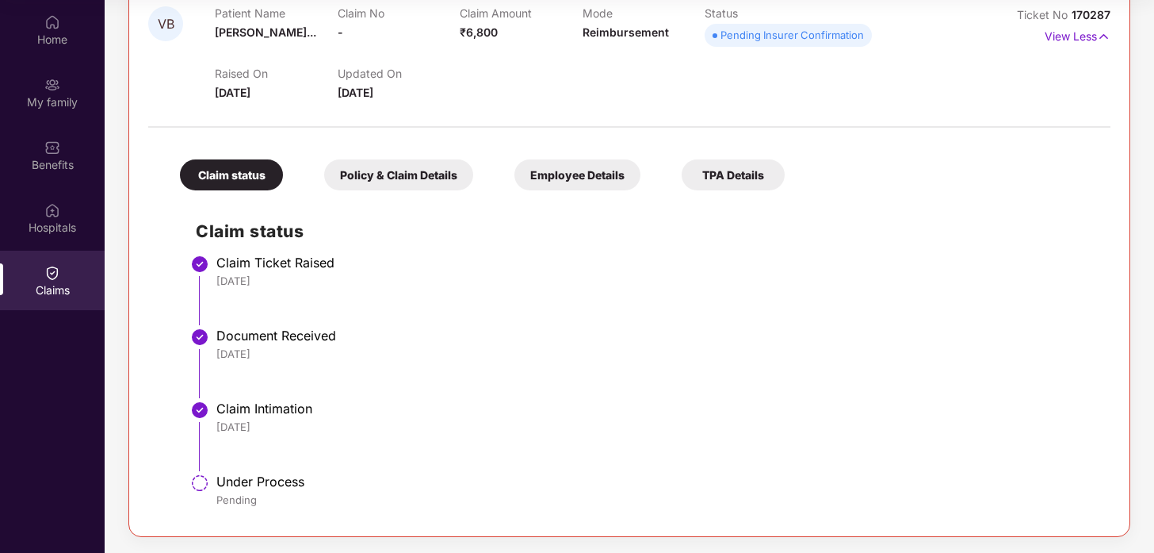
click at [417, 181] on div "Policy & Claim Details" at bounding box center [398, 174] width 149 height 31
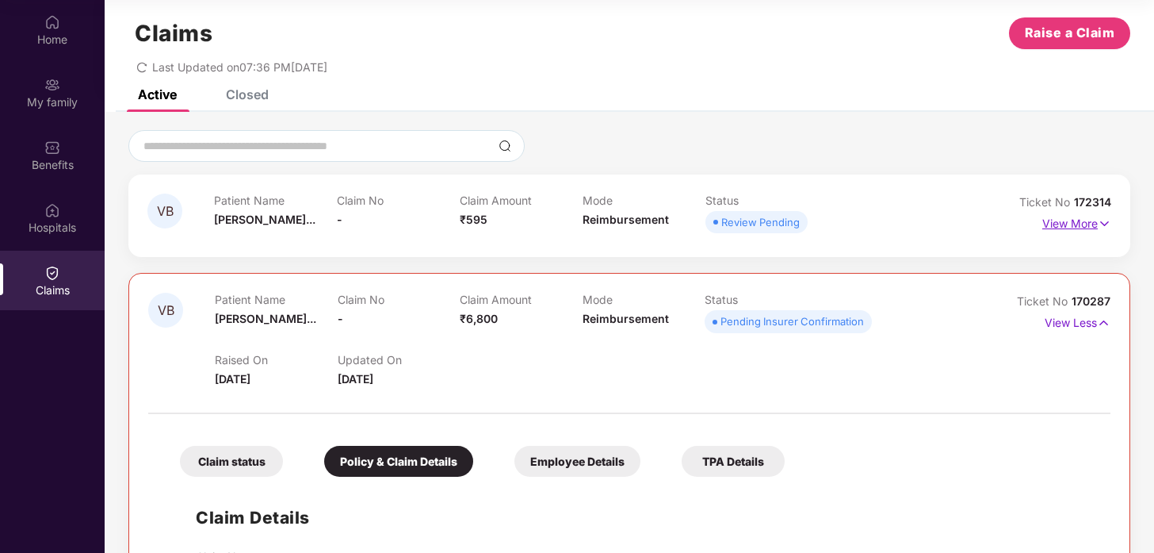
scroll to position [17, 0]
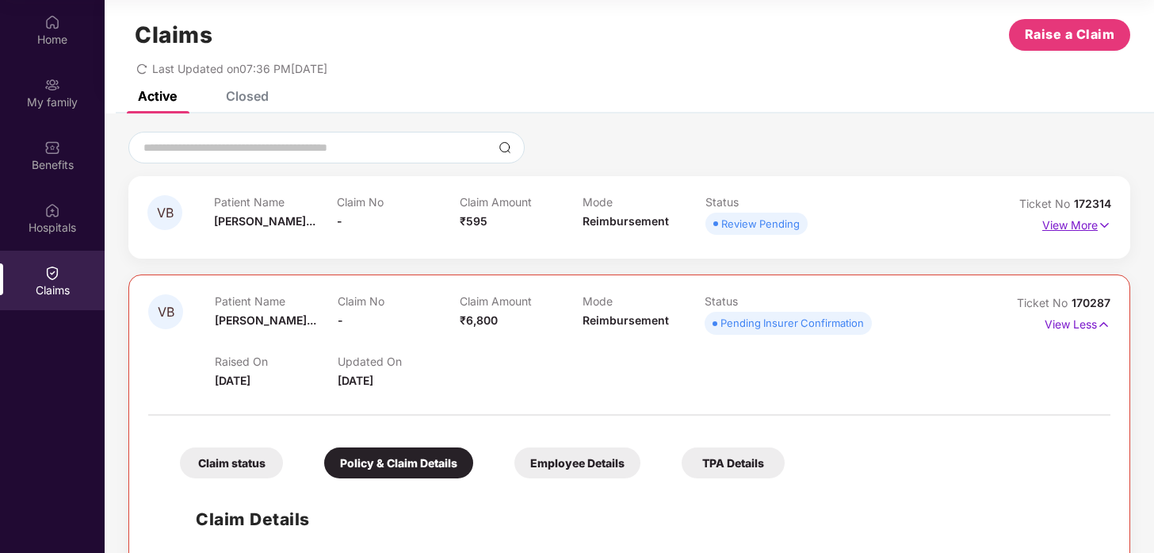
click at [1083, 225] on p "View More" at bounding box center [1077, 222] width 69 height 21
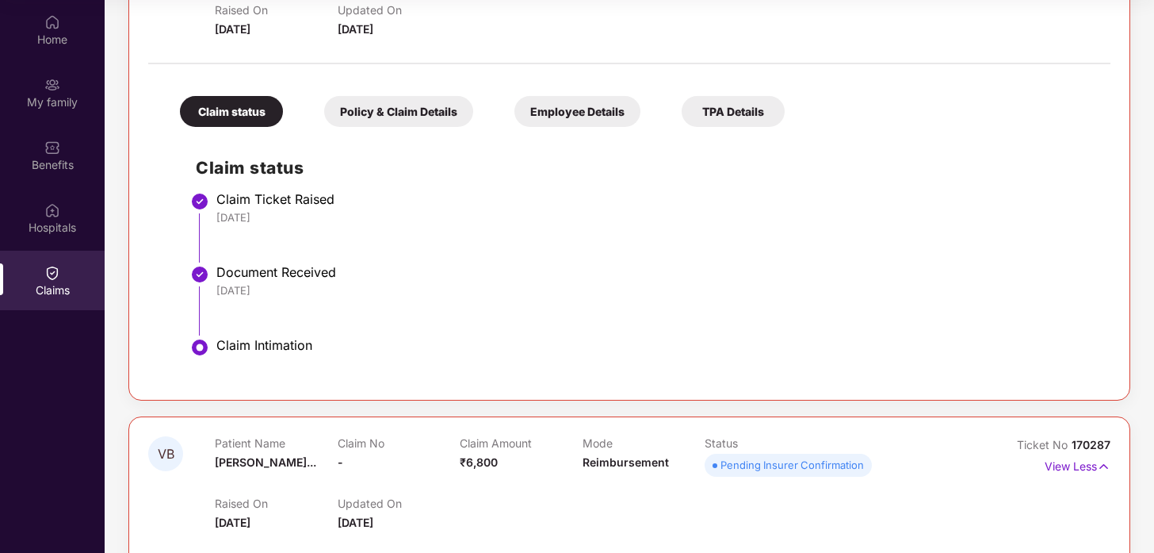
scroll to position [303, 0]
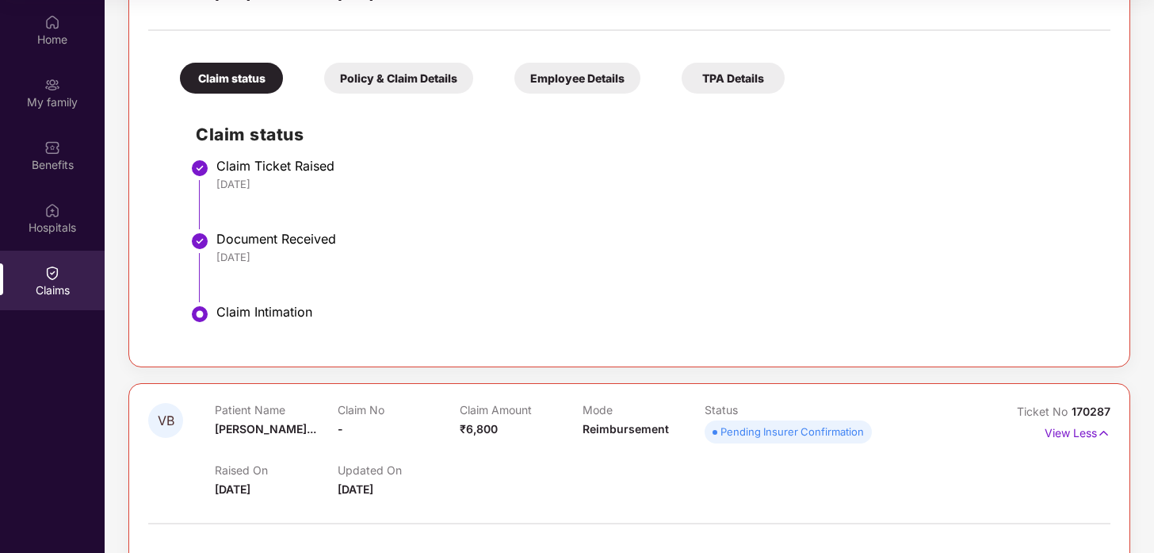
click at [402, 78] on div "Policy & Claim Details" at bounding box center [398, 78] width 149 height 31
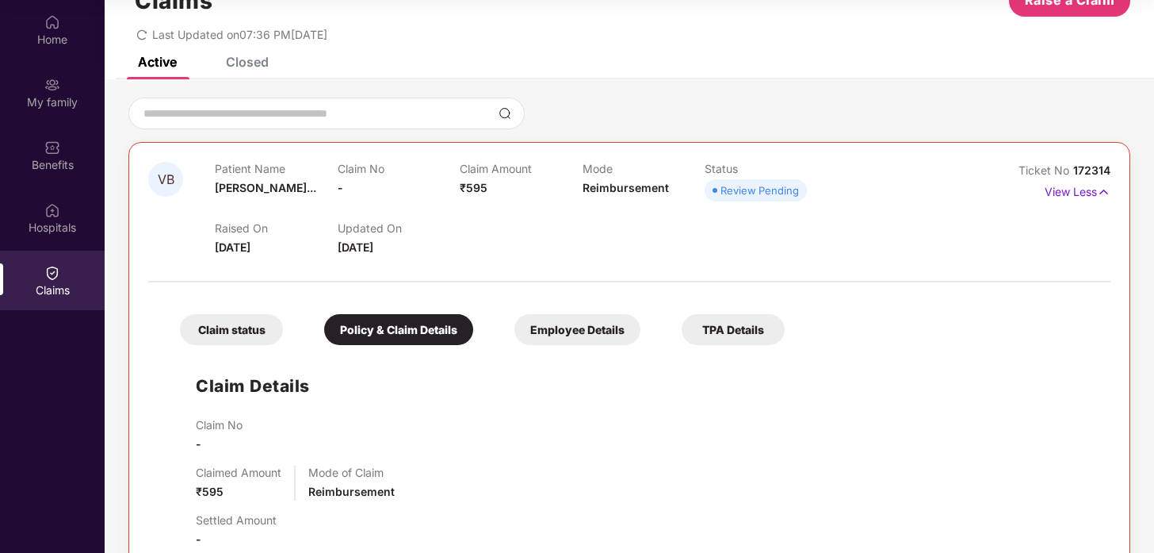
scroll to position [46, 0]
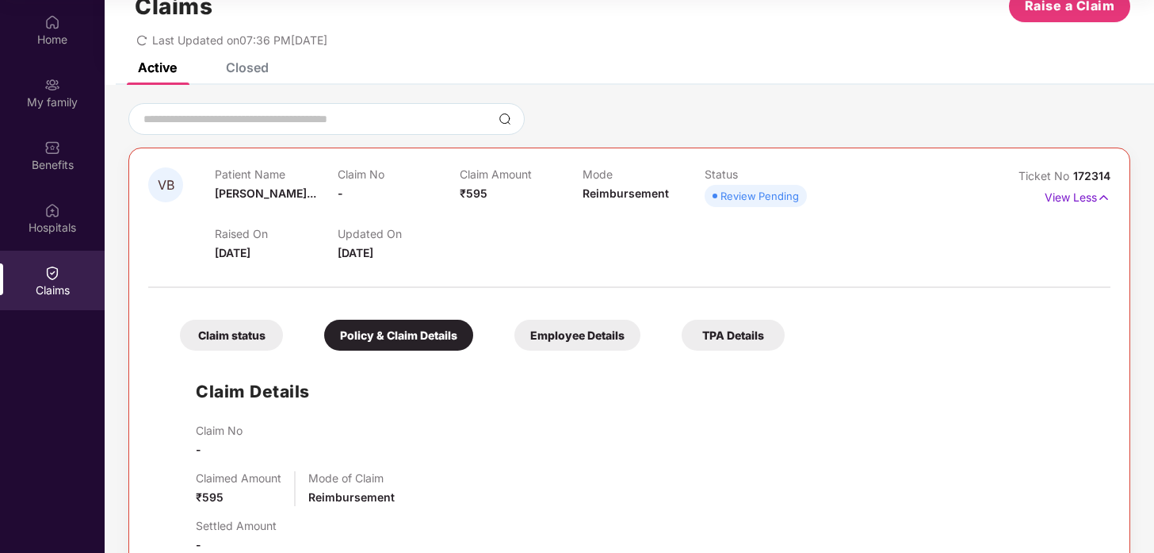
click at [577, 330] on div "Employee Details" at bounding box center [578, 334] width 126 height 31
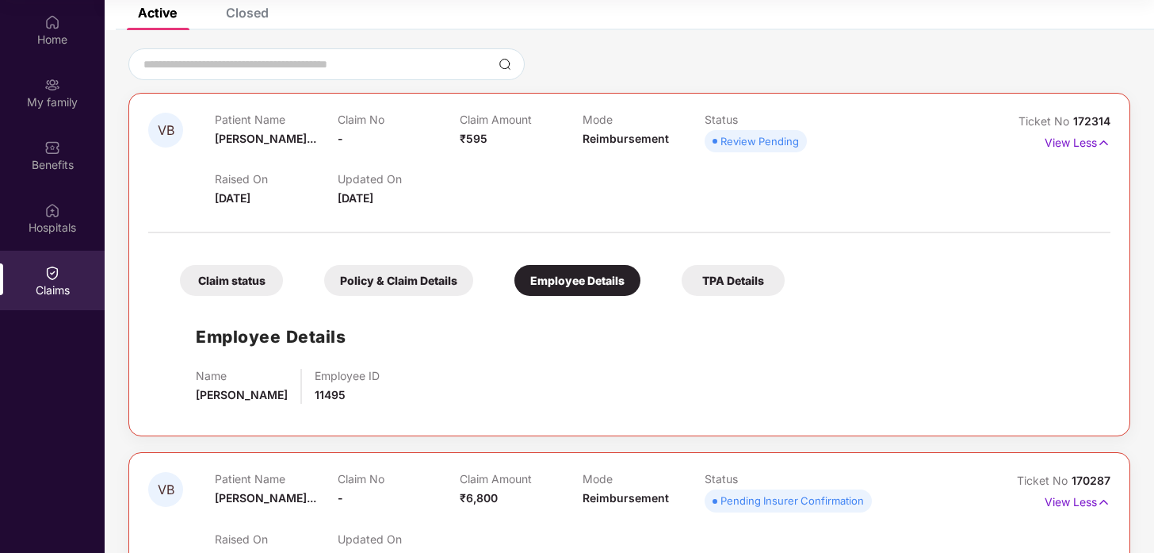
scroll to position [121, 0]
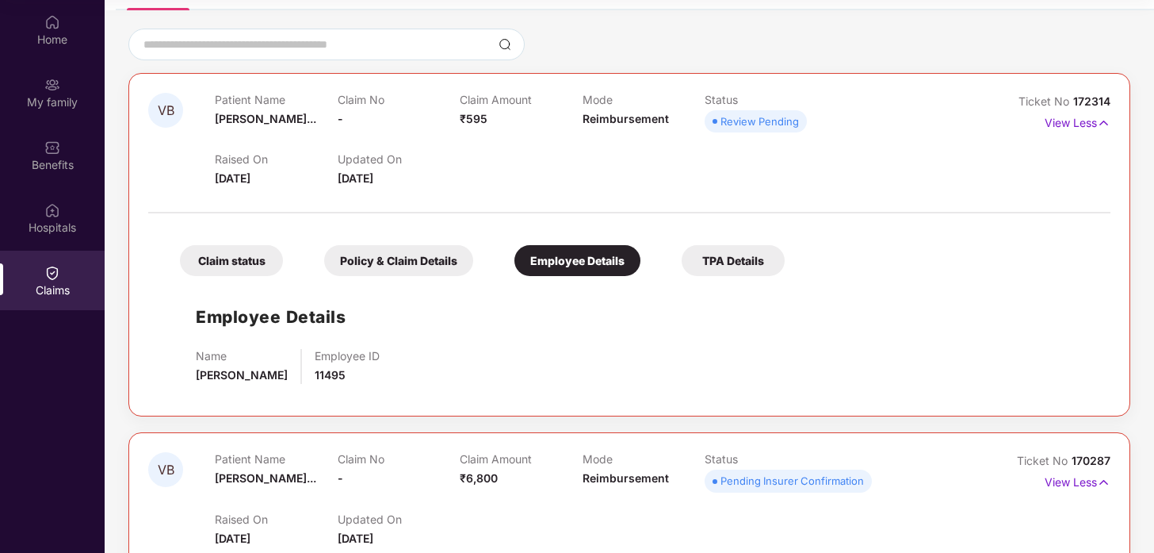
click at [723, 266] on div "TPA Details" at bounding box center [733, 260] width 103 height 31
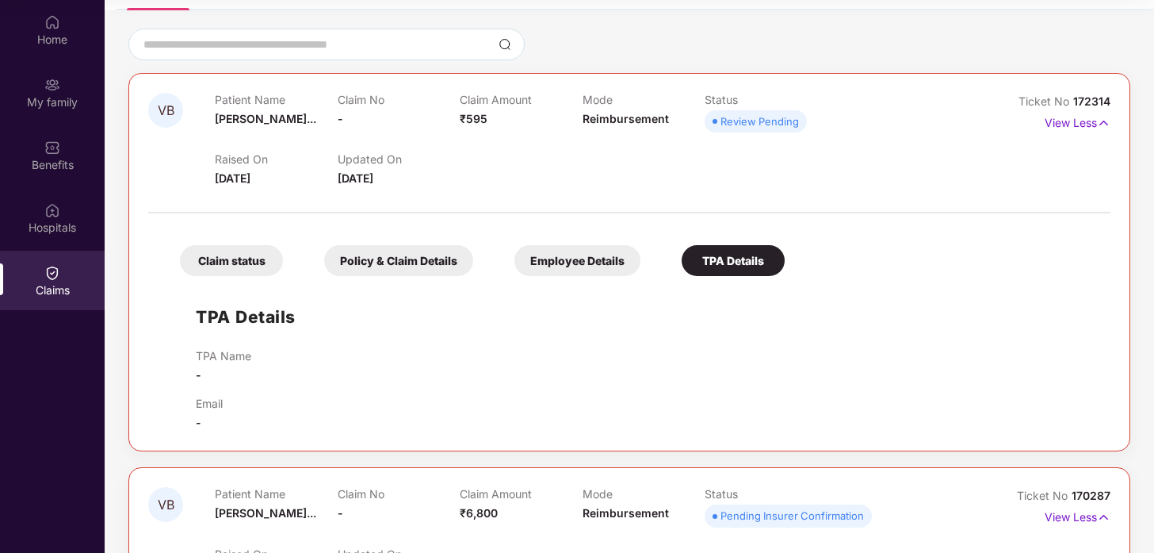
click at [544, 268] on div "Employee Details" at bounding box center [578, 260] width 126 height 31
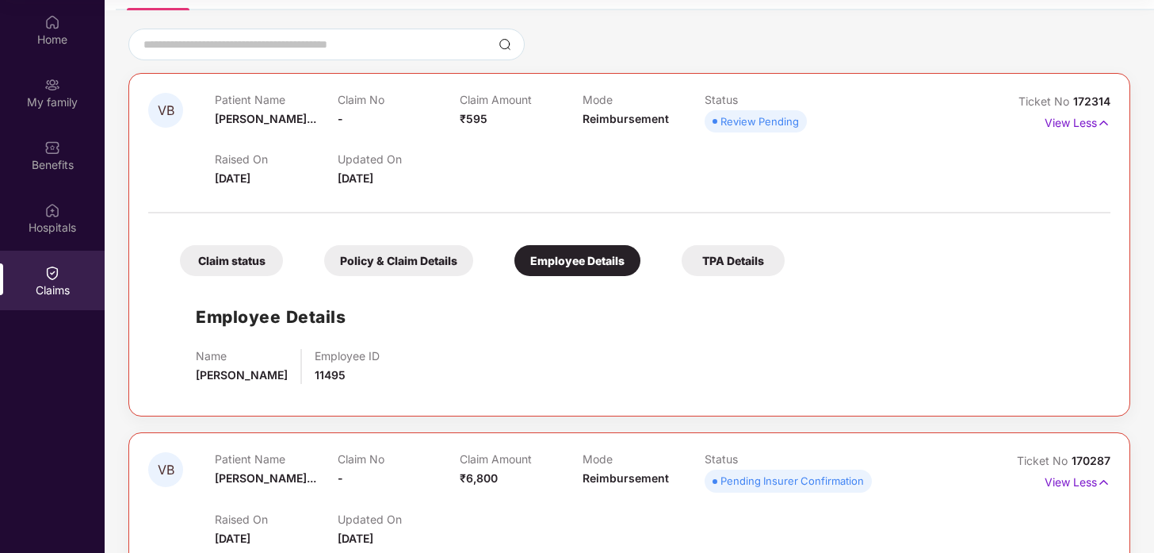
click at [430, 254] on div "Policy & Claim Details" at bounding box center [398, 260] width 149 height 31
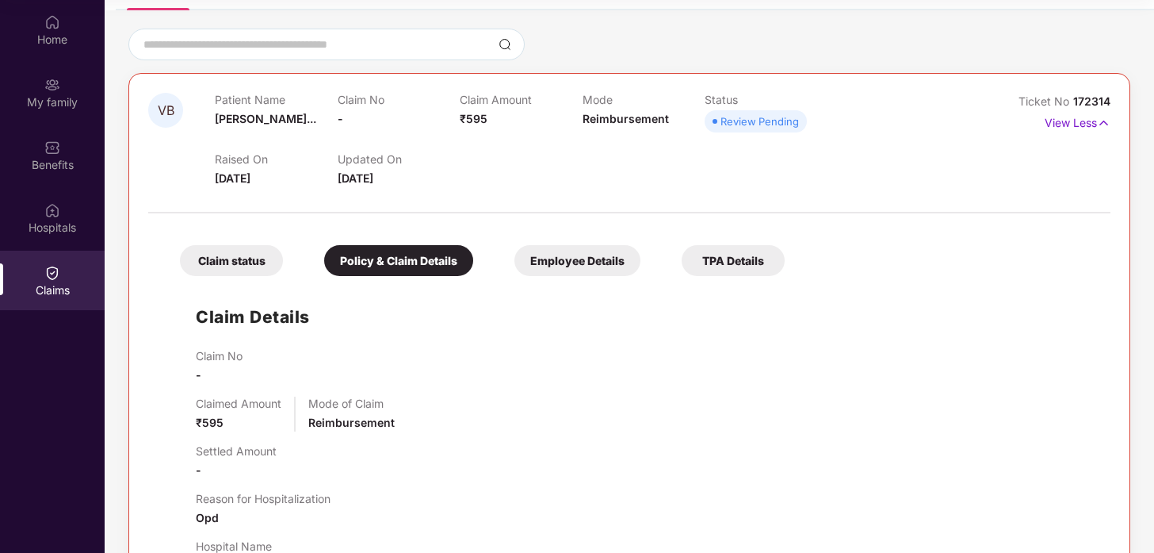
scroll to position [0, 0]
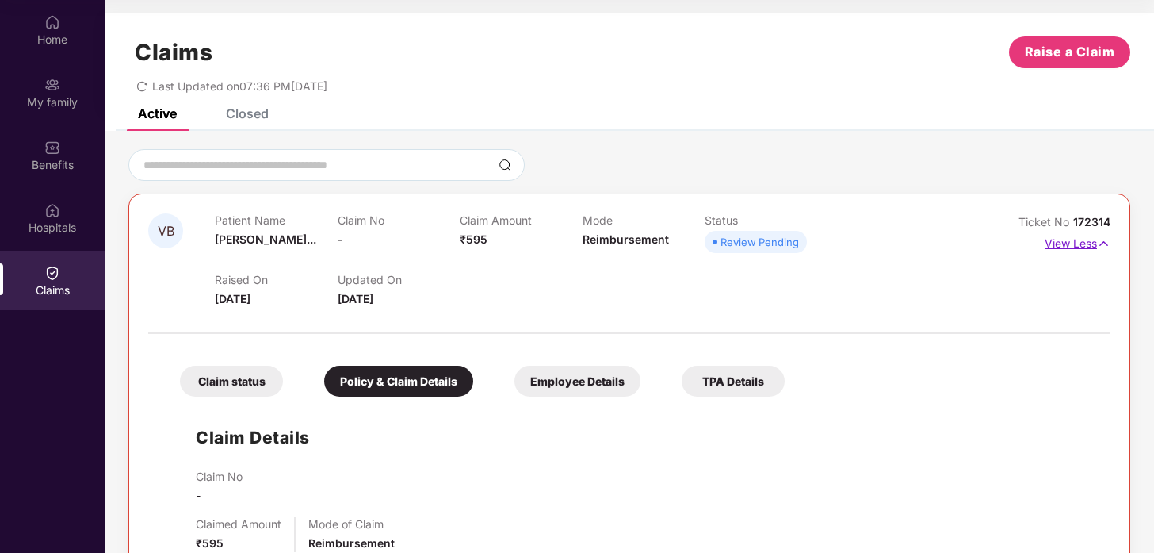
click at [1108, 239] on img at bounding box center [1103, 243] width 13 height 17
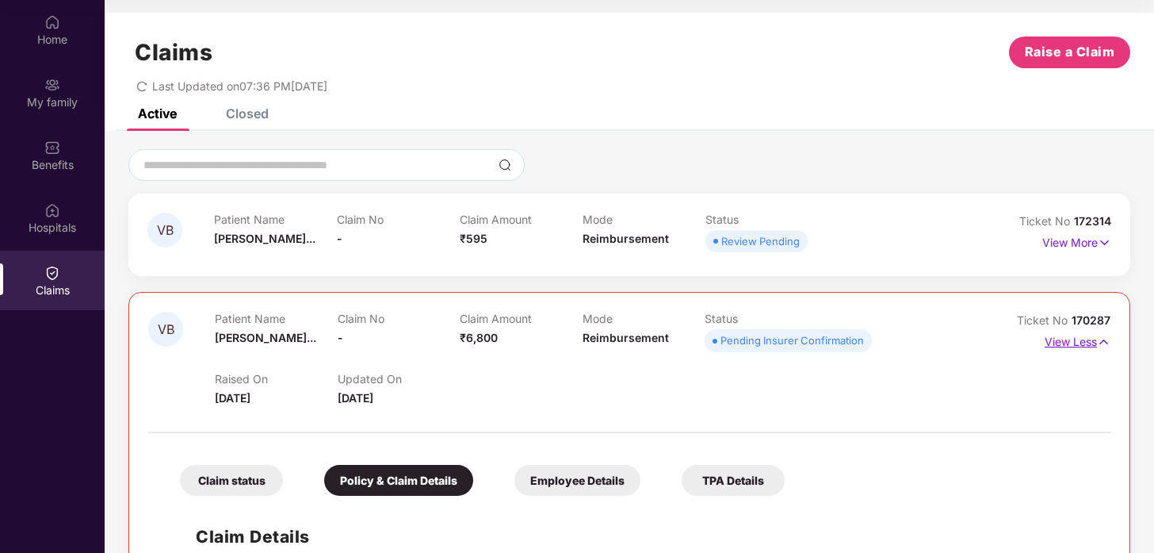
click at [1104, 339] on img at bounding box center [1103, 341] width 13 height 17
